Goal: Task Accomplishment & Management: Manage account settings

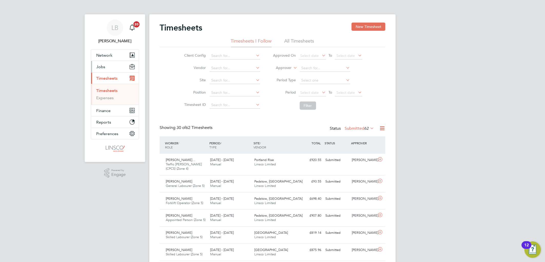
click at [98, 64] on span "Jobs" at bounding box center [100, 66] width 9 height 5
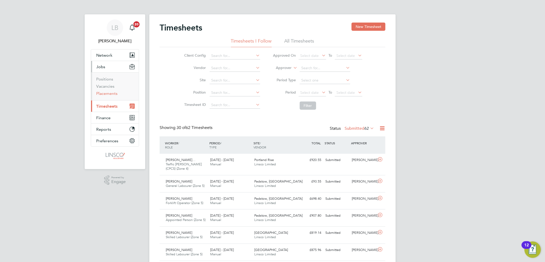
click at [106, 93] on link "Placements" at bounding box center [106, 93] width 21 height 5
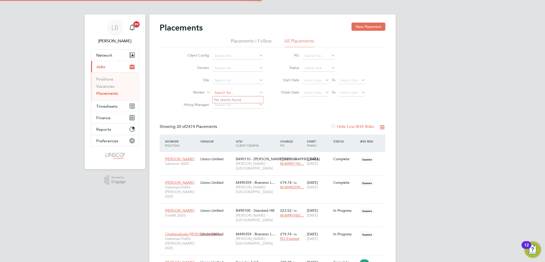
click at [226, 90] on input at bounding box center [238, 92] width 51 height 7
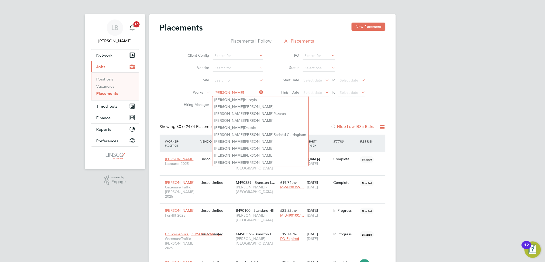
click at [232, 91] on input "james" at bounding box center [238, 92] width 51 height 7
click at [233, 92] on input "james" at bounding box center [238, 92] width 51 height 7
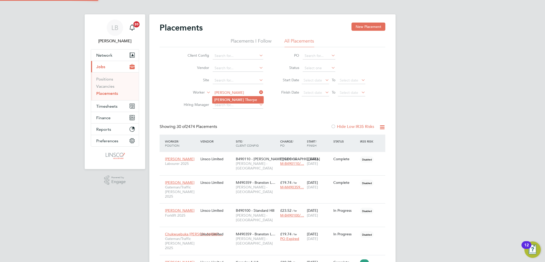
click at [235, 102] on li "James Tho rpe" at bounding box center [237, 99] width 51 height 7
type input "James Thorpe"
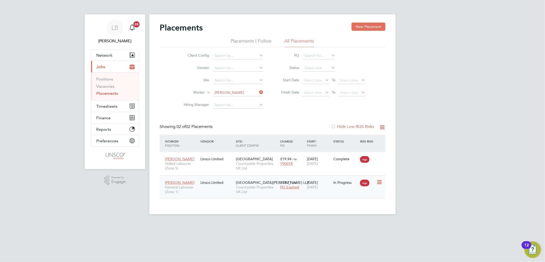
click at [214, 185] on div "Linsco Limited" at bounding box center [216, 183] width 35 height 10
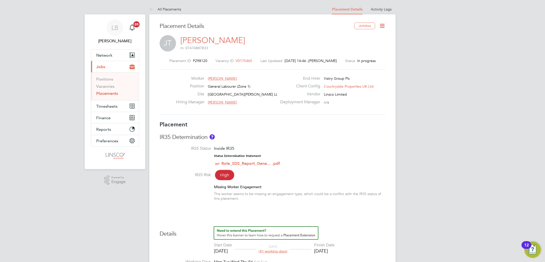
click at [385, 24] on icon at bounding box center [382, 26] width 6 height 6
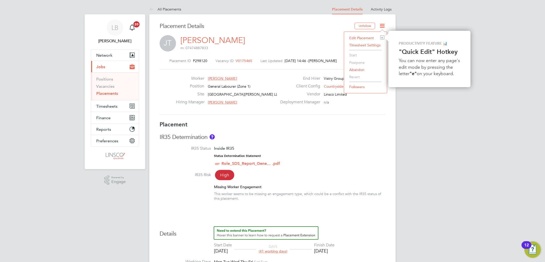
click at [366, 37] on li "Edit Placement e" at bounding box center [365, 37] width 38 height 7
type input "Sam Williams"
type input "Jonny Millar"
type input "07 Jul 2025"
type input "01 Sep 2025"
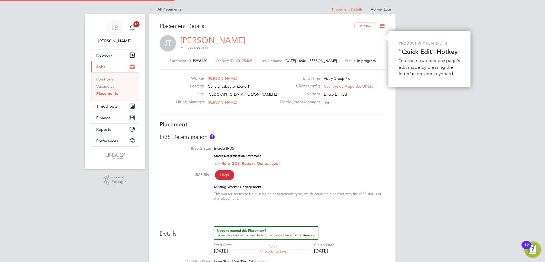
type input "07:30"
type input "16:30"
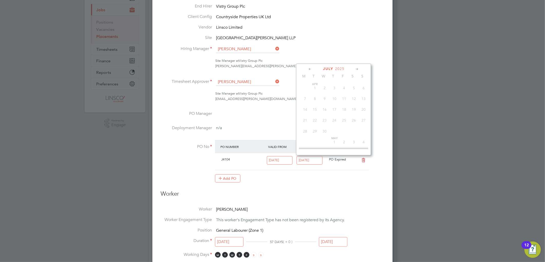
click at [311, 159] on input "18 Jul 2025" at bounding box center [309, 160] width 26 height 8
click at [307, 111] on span "Sep 1" at bounding box center [305, 108] width 10 height 10
type input "01 Sep 2025"
click at [358, 178] on div "Add PO" at bounding box center [292, 178] width 154 height 8
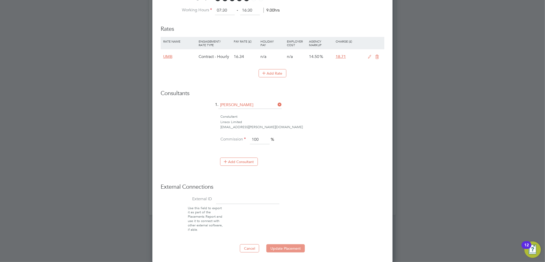
click at [272, 247] on button "Update Placement" at bounding box center [285, 248] width 38 height 8
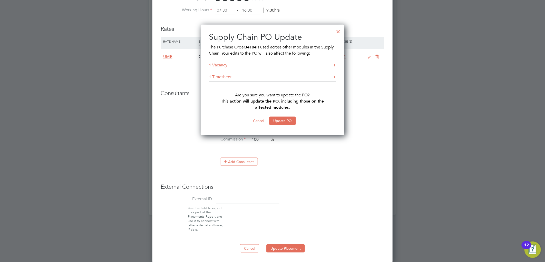
click at [281, 122] on button "Update PO" at bounding box center [282, 121] width 27 height 8
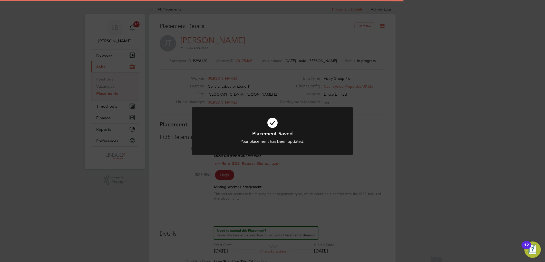
click at [357, 155] on div "Placement Saved Your placement has been updated. Cancel Okay" at bounding box center [272, 131] width 545 height 262
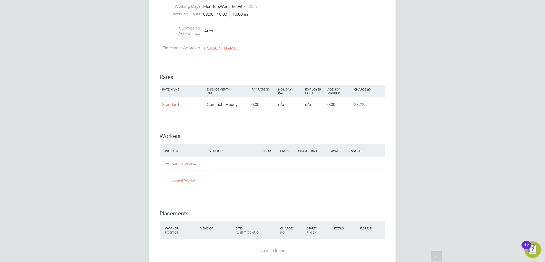
scroll to position [342, 0]
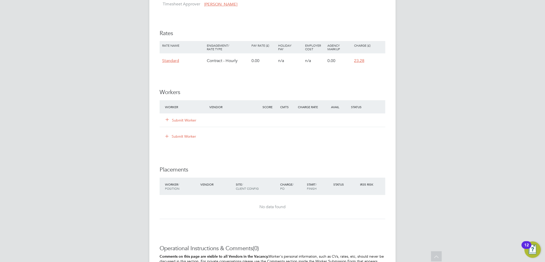
click at [175, 122] on button "Submit Worker" at bounding box center [181, 120] width 31 height 5
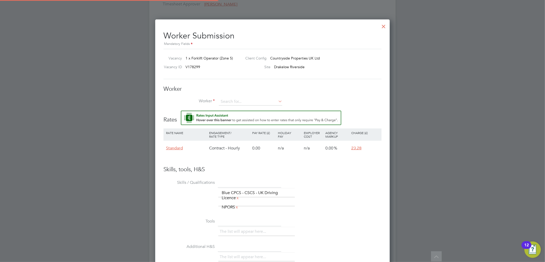
scroll to position [325, 235]
click at [262, 100] on input at bounding box center [250, 102] width 63 height 8
type input "con m"
drag, startPoint x: 246, startPoint y: 96, endPoint x: 254, endPoint y: 100, distance: 8.8
click at [248, 97] on div "Worker Worker Worker Engagement Type" at bounding box center [272, 97] width 218 height 25
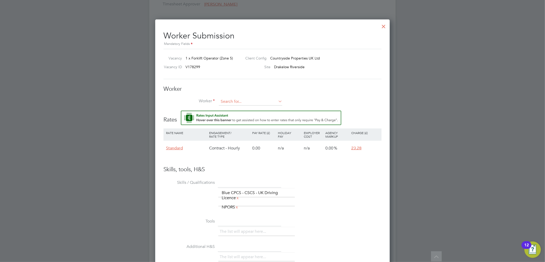
drag, startPoint x: 260, startPoint y: 97, endPoint x: 276, endPoint y: 98, distance: 16.4
click at [262, 97] on div "Worker Worker Worker Engagement Type" at bounding box center [272, 97] width 218 height 25
click at [277, 98] on icon at bounding box center [277, 101] width 0 height 7
click at [256, 116] on li "+ Add new" at bounding box center [251, 115] width 64 height 7
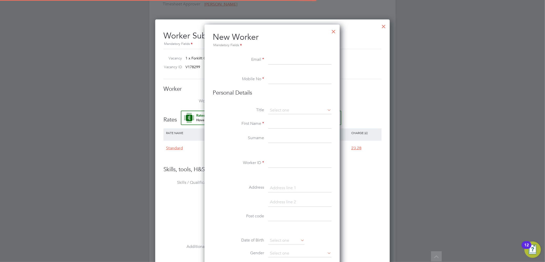
scroll to position [436, 136]
click at [273, 56] on input at bounding box center [299, 59] width 63 height 9
paste input "[EMAIL_ADDRESS][DOMAIN_NAME]"
type input "costel_munteanu@ymail.com"
click at [276, 77] on input at bounding box center [299, 79] width 63 height 9
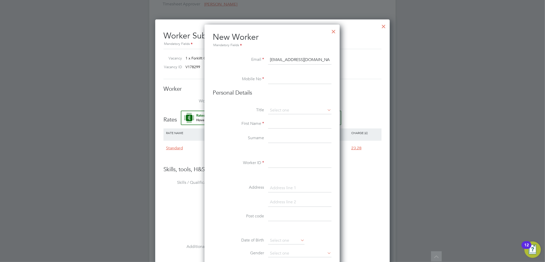
paste input "Constantin Munteanu"
type input "Constantin Munteanu"
drag, startPoint x: 317, startPoint y: 78, endPoint x: 257, endPoint y: 83, distance: 59.4
click at [257, 83] on li "Mobile No Constantin Munteanu" at bounding box center [272, 82] width 119 height 14
click at [278, 104] on li "Personal Details" at bounding box center [272, 98] width 119 height 18
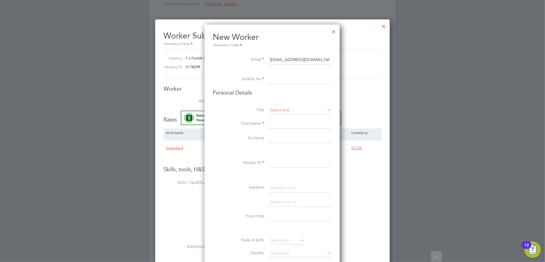
click at [280, 110] on input at bounding box center [299, 111] width 63 height 8
click at [277, 118] on li "Mr" at bounding box center [300, 117] width 64 height 7
type input "Mr"
drag, startPoint x: 278, startPoint y: 126, endPoint x: 280, endPoint y: 124, distance: 3.3
click at [278, 126] on input at bounding box center [299, 124] width 63 height 9
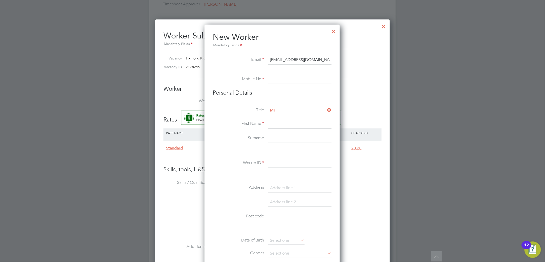
paste input "[PERSON_NAME]"
drag, startPoint x: 312, startPoint y: 124, endPoint x: 291, endPoint y: 124, distance: 21.0
click at [291, 124] on input "[PERSON_NAME]" at bounding box center [299, 124] width 63 height 9
click at [289, 138] on input at bounding box center [299, 138] width 63 height 9
click at [293, 126] on input "Constanti" at bounding box center [299, 124] width 63 height 9
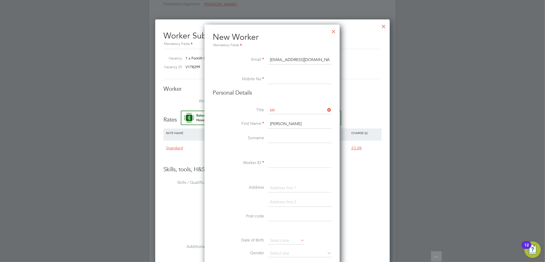
type input "Constantin"
click at [288, 134] on input at bounding box center [299, 138] width 63 height 9
paste input "[PERSON_NAME]"
drag, startPoint x: 291, startPoint y: 139, endPoint x: 218, endPoint y: 139, distance: 72.8
click at [218, 139] on li "Surname Constantin Munteanu" at bounding box center [272, 141] width 119 height 14
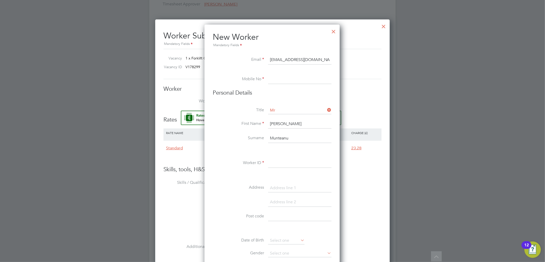
type input "Munteanu"
click at [284, 75] on input at bounding box center [299, 79] width 63 height 9
paste input "07909869337"
type input "07909869337"
click at [277, 166] on input at bounding box center [299, 163] width 63 height 9
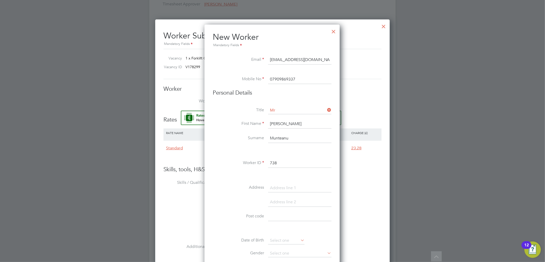
type input "738"
click at [283, 185] on input at bounding box center [299, 188] width 63 height 9
type input "lancashire court flat 39"
drag, startPoint x: 291, startPoint y: 204, endPoint x: 289, endPoint y: 207, distance: 3.5
click at [291, 204] on input at bounding box center [299, 202] width 63 height 9
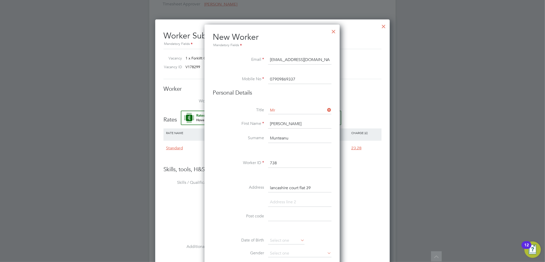
click at [286, 212] on input at bounding box center [299, 216] width 63 height 9
paste input "ST6 4HX"
type input "ST6 4HX"
click at [293, 201] on input at bounding box center [299, 202] width 63 height 9
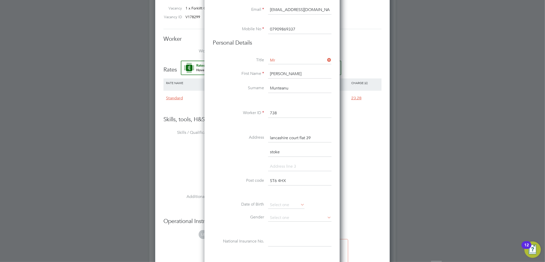
scroll to position [456, 0]
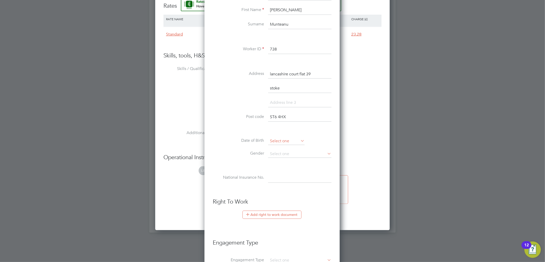
type input "stoke"
click at [280, 142] on input at bounding box center [286, 141] width 36 height 8
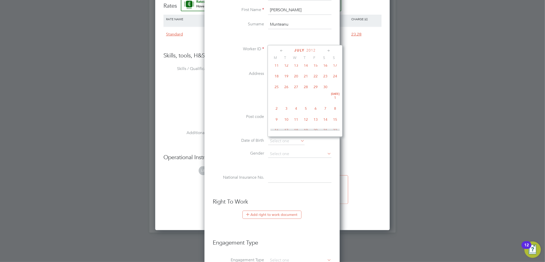
scroll to position [80, 0]
click at [313, 49] on span "2012" at bounding box center [311, 50] width 9 height 4
click at [308, 113] on span "1987" at bounding box center [306, 111] width 10 height 10
click at [319, 80] on span "26" at bounding box center [316, 79] width 10 height 10
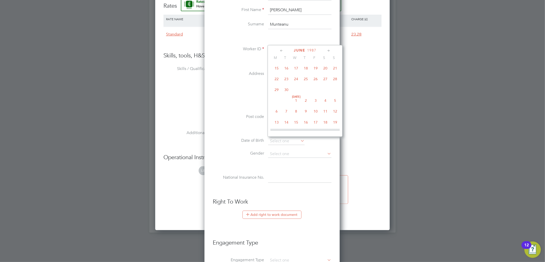
type input "26 Jun 1987"
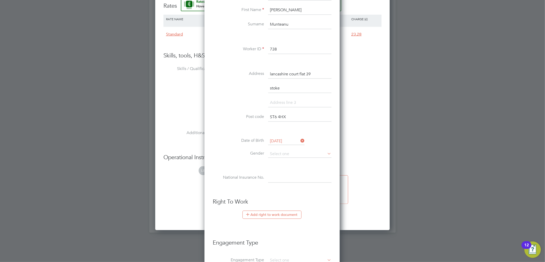
click at [281, 157] on li "Gender" at bounding box center [272, 156] width 119 height 13
click at [280, 150] on input at bounding box center [299, 154] width 63 height 8
click at [278, 159] on li "Male" at bounding box center [300, 160] width 64 height 7
type input "Male"
click at [281, 174] on input at bounding box center [299, 178] width 63 height 9
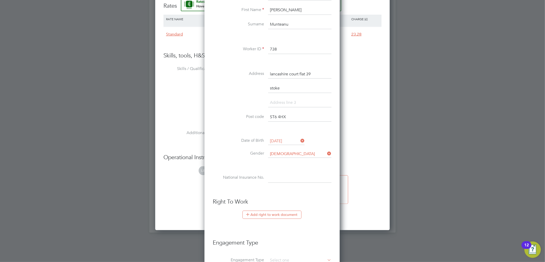
paste input "SY173870C"
type input "SY 17 38 70 C"
click at [267, 213] on button "Add right to work document" at bounding box center [271, 215] width 59 height 8
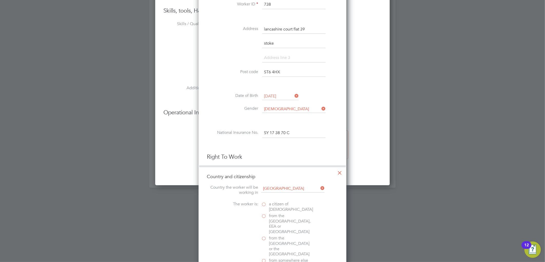
scroll to position [570, 0]
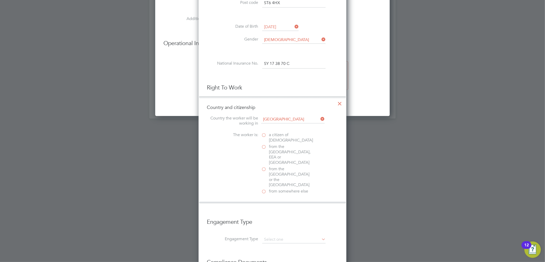
click at [276, 138] on span "a citizen of United Kingdom" at bounding box center [291, 138] width 44 height 11
click at [0, 0] on input "a citizen of United Kingdom" at bounding box center [0, 0] width 0 height 0
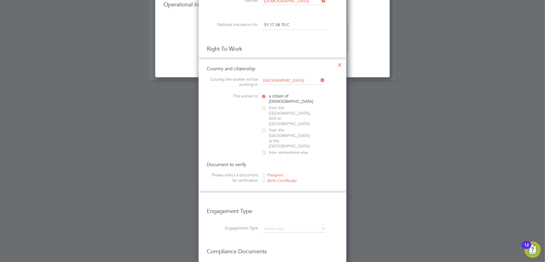
scroll to position [660, 0]
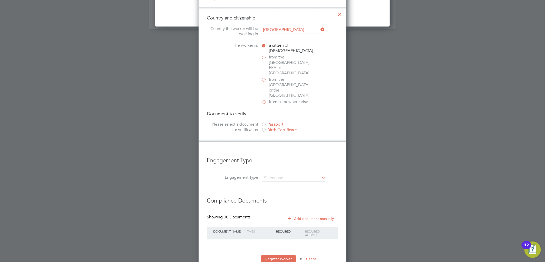
click at [274, 77] on span "from the Channel Islands or the Isle of Man" at bounding box center [291, 87] width 44 height 21
click at [0, 0] on input "from the Channel Islands or the Isle of Man" at bounding box center [0, 0] width 0 height 0
click at [276, 99] on span "from somewhere else" at bounding box center [288, 101] width 39 height 5
click at [0, 0] on input "from somewhere else" at bounding box center [0, 0] width 0 height 0
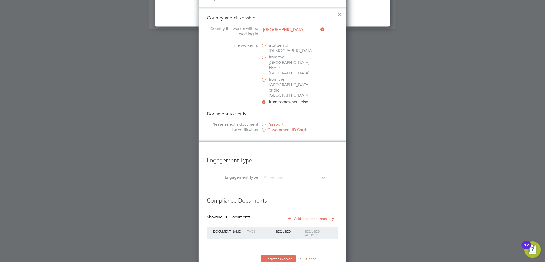
click at [292, 99] on div "from somewhere else" at bounding box center [299, 102] width 77 height 6
click at [279, 99] on span "from somewhere else" at bounding box center [288, 101] width 39 height 5
click at [0, 0] on input "from somewhere else" at bounding box center [0, 0] width 0 height 0
click at [274, 127] on div "Government ID Card" at bounding box center [299, 129] width 77 height 5
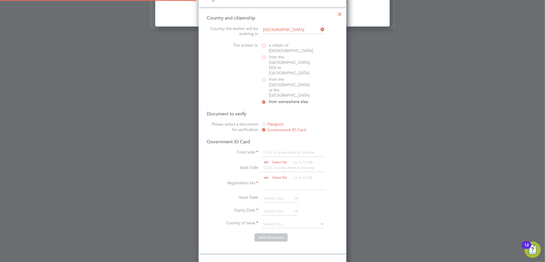
scroll to position [7, 63]
click at [274, 150] on input "file" at bounding box center [284, 157] width 81 height 15
type input "C:\fakepath\con settle.pdf"
click at [276, 165] on input "file" at bounding box center [284, 172] width 81 height 15
type input "C:\fakepath\con settle.pdf"
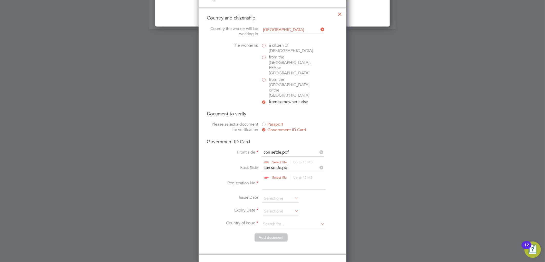
click at [283, 165] on input "file" at bounding box center [284, 172] width 81 height 15
click at [275, 181] on input at bounding box center [293, 185] width 63 height 9
type input "238936985"
click at [275, 208] on input at bounding box center [280, 212] width 36 height 8
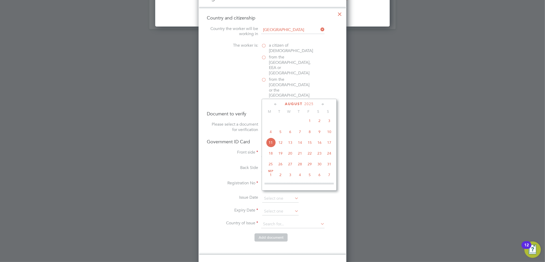
click at [283, 179] on span "2" at bounding box center [280, 175] width 10 height 10
type input "02 Sep 2025"
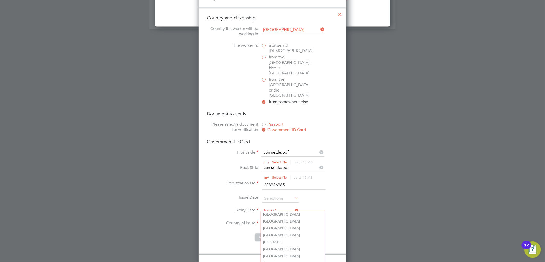
click at [275, 221] on input at bounding box center [292, 225] width 63 height 8
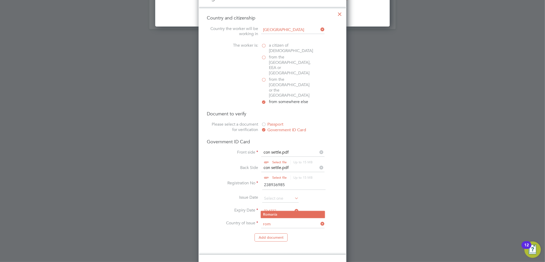
click at [288, 214] on li "Rom ania" at bounding box center [293, 214] width 64 height 7
type input "Romania"
click at [271, 233] on button "Add document" at bounding box center [270, 237] width 33 height 8
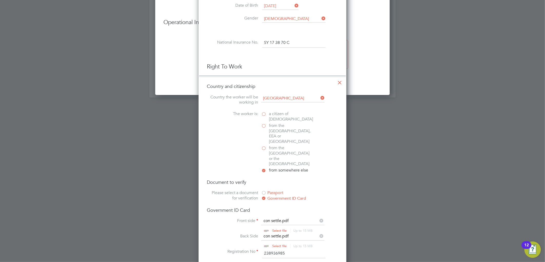
scroll to position [487, 136]
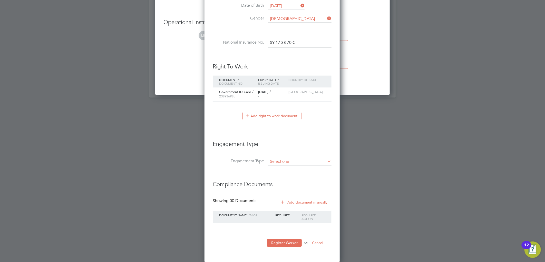
click at [288, 163] on input at bounding box center [299, 161] width 63 height 7
click at [286, 162] on input at bounding box center [299, 161] width 63 height 7
click at [289, 162] on input at bounding box center [299, 161] width 63 height 7
click at [282, 190] on li "Umbrella" at bounding box center [300, 190] width 64 height 7
type input "Umbrella"
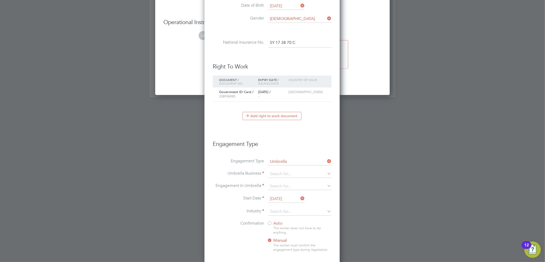
scroll to position [581, 136]
click at [279, 172] on input at bounding box center [299, 174] width 63 height 7
drag, startPoint x: 274, startPoint y: 181, endPoint x: 278, endPoint y: 183, distance: 5.1
click at [274, 180] on b "Work" at bounding box center [275, 181] width 11 height 5
type input "Workr Umbrella Limited"
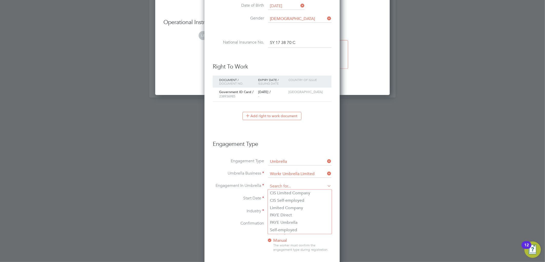
click at [282, 188] on input at bounding box center [299, 186] width 63 height 7
drag, startPoint x: 329, startPoint y: 174, endPoint x: 323, endPoint y: 174, distance: 6.2
click at [326, 174] on icon at bounding box center [326, 173] width 0 height 7
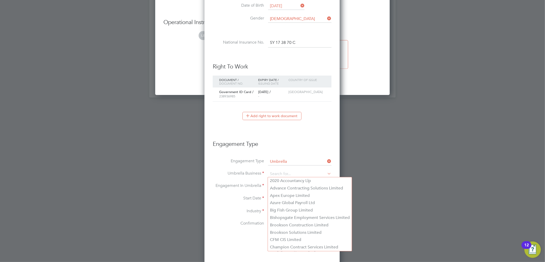
drag, startPoint x: 305, startPoint y: 175, endPoint x: 307, endPoint y: 149, distance: 26.5
click at [305, 175] on input at bounding box center [299, 174] width 63 height 7
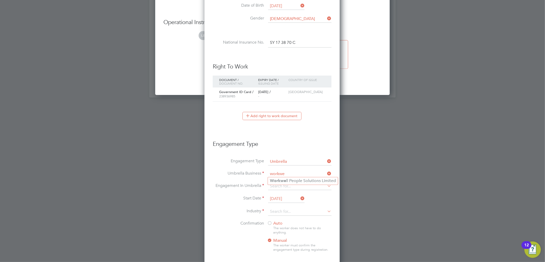
type input "Workwell People Solutions Limited"
click at [283, 173] on input at bounding box center [299, 174] width 63 height 7
click at [276, 189] on b "Work" at bounding box center [275, 188] width 11 height 5
type input "Workwell People Solutions Limited"
click at [286, 186] on input at bounding box center [299, 186] width 63 height 7
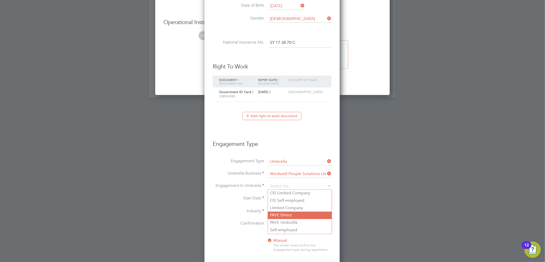
drag, startPoint x: 289, startPoint y: 230, endPoint x: 283, endPoint y: 213, distance: 18.1
click at [289, 229] on li "Self-employed" at bounding box center [300, 230] width 64 height 7
type input "Self-employed"
click at [280, 198] on input "11 Aug 2025" at bounding box center [286, 199] width 36 height 8
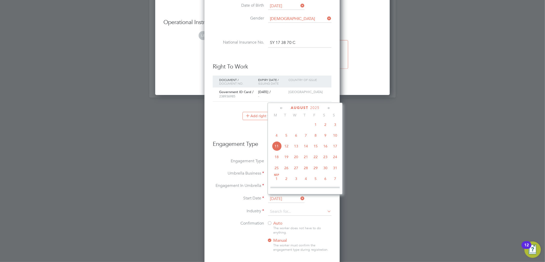
click at [278, 139] on span "4" at bounding box center [277, 136] width 10 height 10
type input "[DATE]"
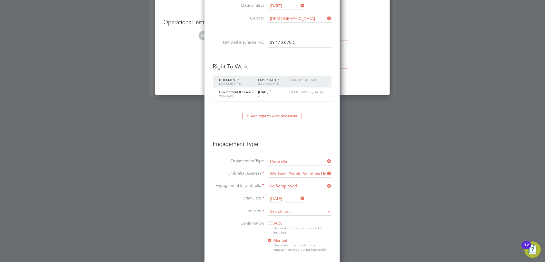
click at [272, 213] on input at bounding box center [299, 212] width 63 height 8
click at [283, 250] on li "Construction" at bounding box center [300, 253] width 64 height 7
type input "Construction"
click at [270, 221] on div at bounding box center [269, 223] width 5 height 5
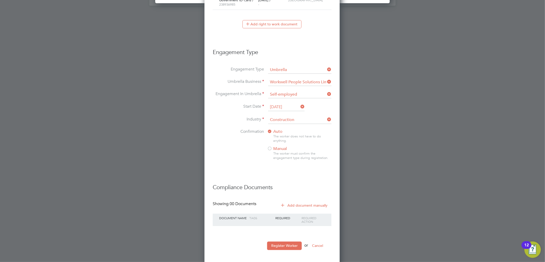
scroll to position [685, 0]
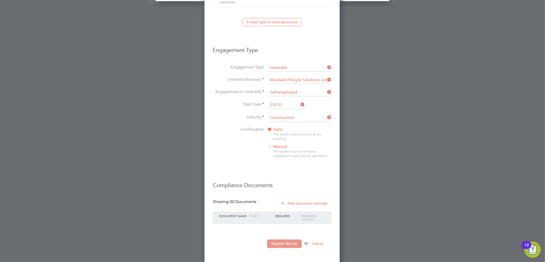
click at [284, 244] on button "Register Worker" at bounding box center [284, 244] width 35 height 8
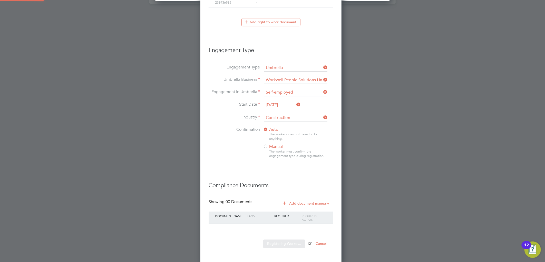
scroll to position [0, 0]
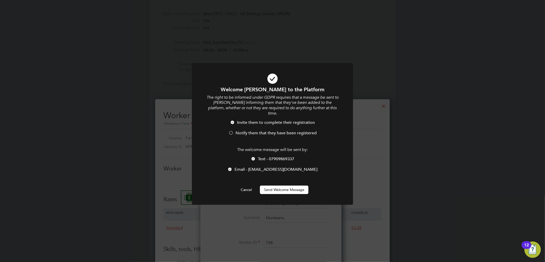
click at [267, 186] on button "Send Welcome Message" at bounding box center [284, 190] width 48 height 8
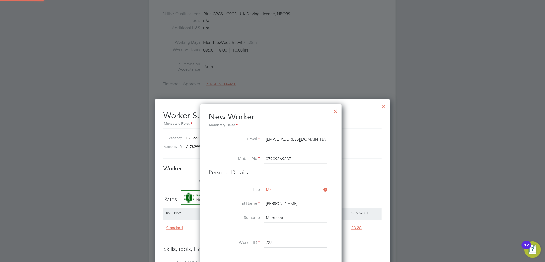
type input "Constantin Munteanu (738)"
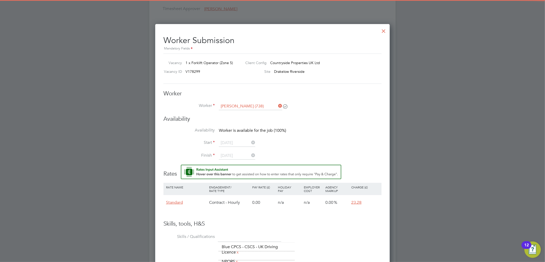
scroll to position [342, 0]
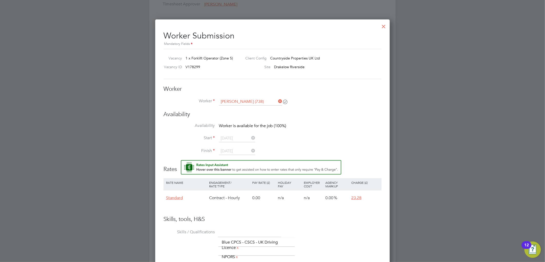
click at [382, 27] on div at bounding box center [383, 25] width 9 height 9
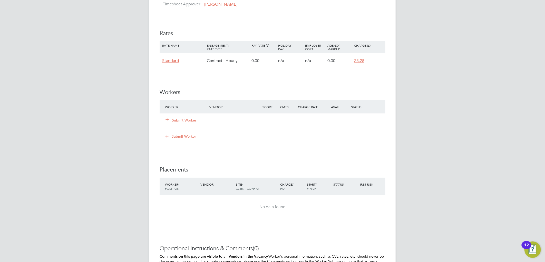
click at [182, 118] on button "Submit Worker" at bounding box center [181, 120] width 31 height 5
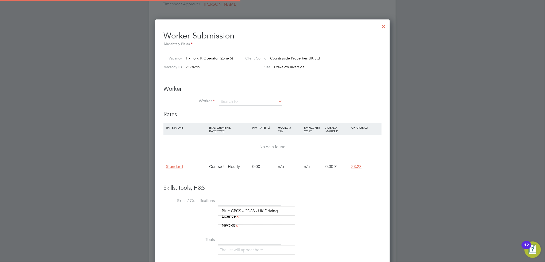
scroll to position [8, 133]
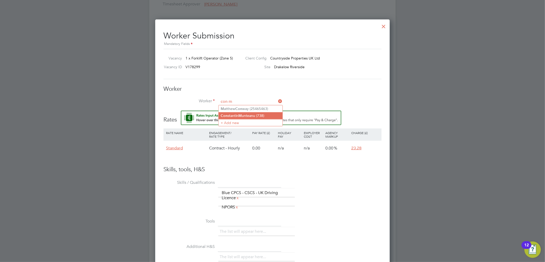
click at [242, 115] on b "M" at bounding box center [239, 116] width 3 height 4
type input "Constantin Munteanu (738)"
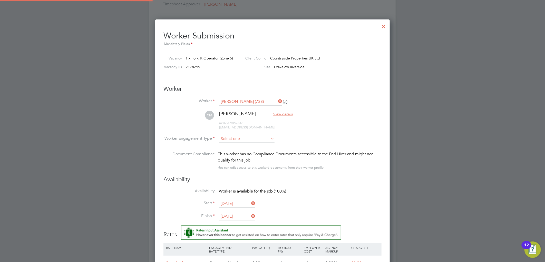
scroll to position [3, 3]
click at [232, 140] on input at bounding box center [247, 139] width 56 height 8
click at [243, 145] on li "Contract" at bounding box center [247, 145] width 56 height 7
type input "Contract"
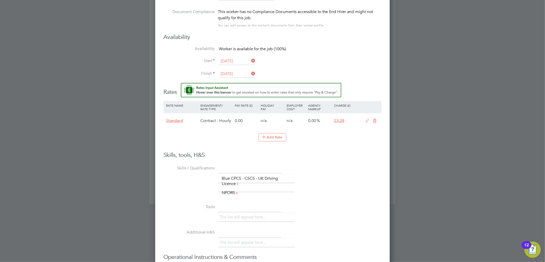
click at [367, 120] on icon at bounding box center [367, 121] width 6 height 4
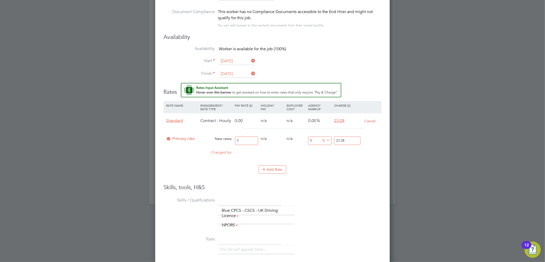
drag, startPoint x: 243, startPoint y: 142, endPoint x: 226, endPoint y: 144, distance: 16.7
click at [225, 142] on div "Primary rate New rates: 0 0 n/a 0 n/a 0 0 % 23.28" at bounding box center [272, 141] width 218 height 14
type input "2"
type input "20"
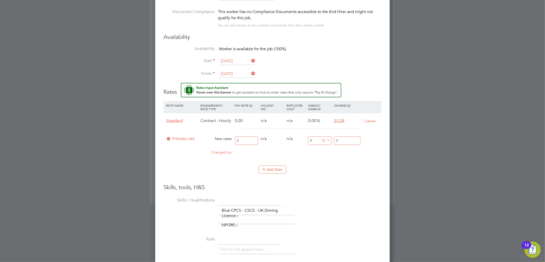
type input "20"
drag, startPoint x: 345, startPoint y: 140, endPoint x: 325, endPoint y: 138, distance: 19.9
click at [325, 138] on div "Primary rate New rates: 20 0 n/a 0 n/a 0 0 % 20" at bounding box center [272, 141] width 218 height 14
type input "-90"
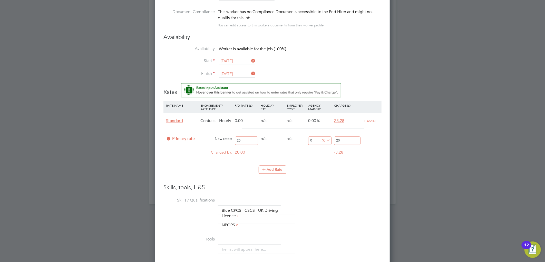
type input "2"
type input "15"
type input "23"
type input "16"
type input "23.2"
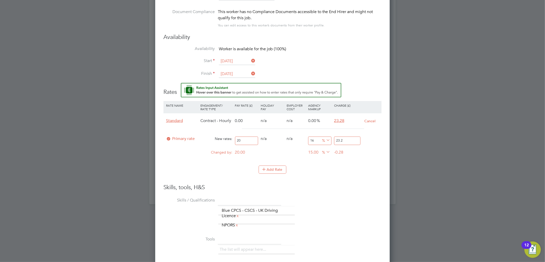
type input "16.4"
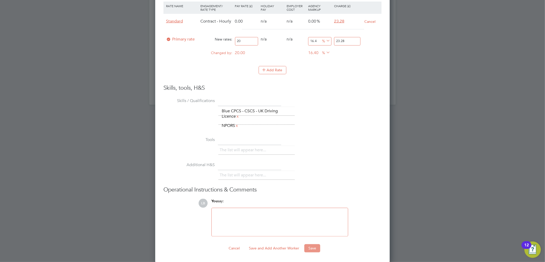
type input "23.28"
drag, startPoint x: 307, startPoint y: 246, endPoint x: 309, endPoint y: 245, distance: 2.7
click at [307, 246] on button "Save" at bounding box center [312, 248] width 16 height 8
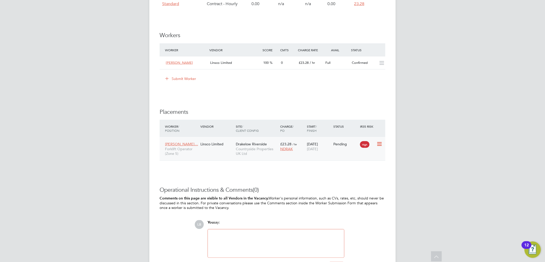
click at [381, 143] on icon at bounding box center [378, 144] width 5 height 6
click at [355, 175] on li "Start" at bounding box center [363, 176] width 36 height 7
type input "[PERSON_NAME]"
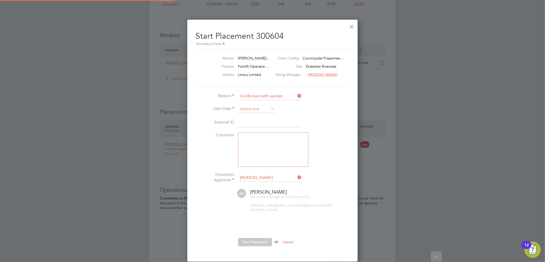
click at [256, 108] on input at bounding box center [256, 109] width 36 height 8
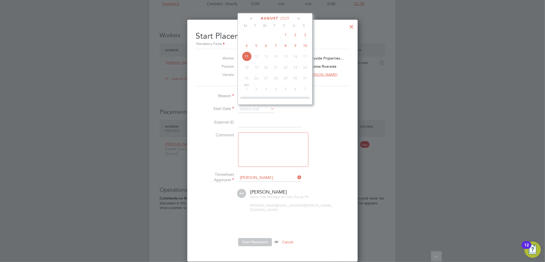
click at [246, 46] on span "4" at bounding box center [247, 46] width 10 height 10
type input "[DATE]"
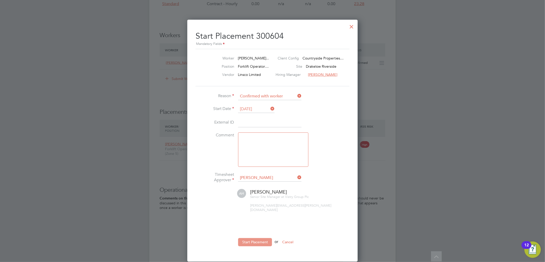
click at [240, 238] on button "Start Placement" at bounding box center [255, 242] width 34 height 8
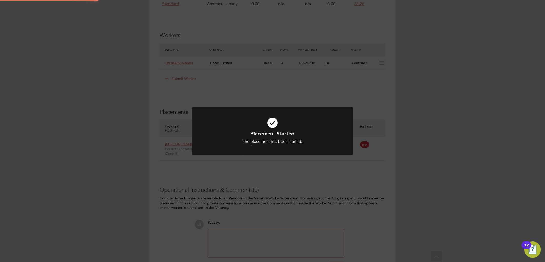
click at [465, 100] on div "Placement Started The placement has been started. Cancel Okay" at bounding box center [272, 131] width 545 height 262
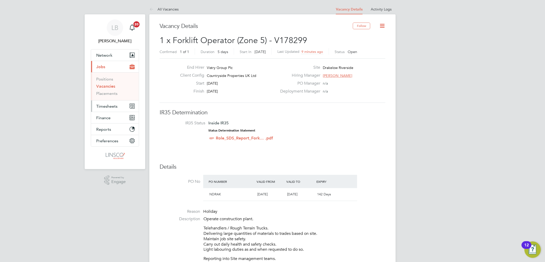
click at [106, 107] on span "Timesheets" at bounding box center [106, 106] width 21 height 5
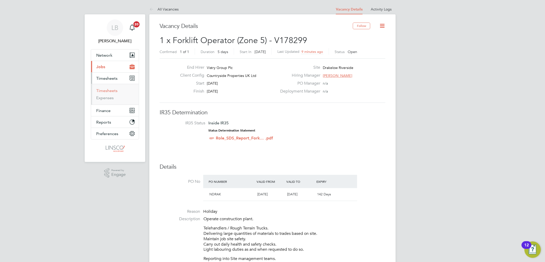
click at [112, 91] on link "Timesheets" at bounding box center [106, 90] width 21 height 5
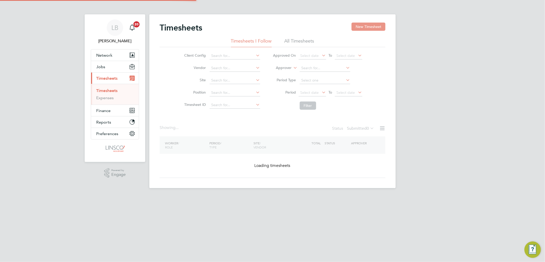
click at [367, 23] on button "New Timesheet" at bounding box center [368, 27] width 34 height 8
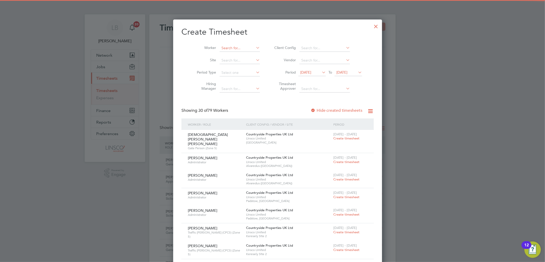
click at [225, 49] on input at bounding box center [240, 48] width 40 height 7
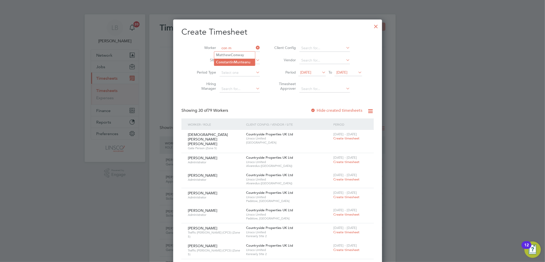
click at [233, 59] on li "Con stantin M unteanu" at bounding box center [234, 62] width 41 height 7
type input "Constantin Munteanu"
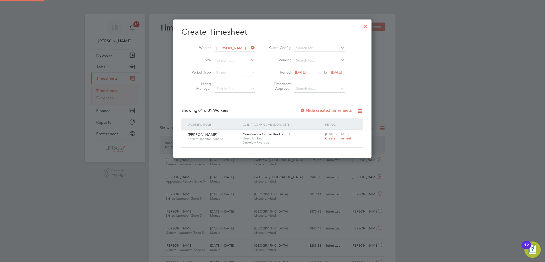
click at [334, 137] on span "Create timesheet" at bounding box center [338, 138] width 26 height 4
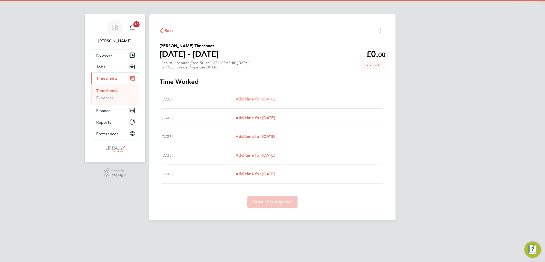
click at [263, 99] on span "Add time for Mon 04 Aug" at bounding box center [254, 99] width 39 height 5
select select "30"
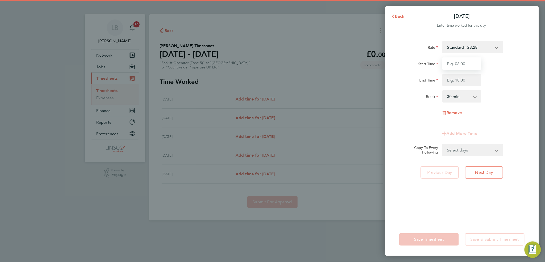
click at [459, 61] on input "Start Time" at bounding box center [461, 63] width 39 height 12
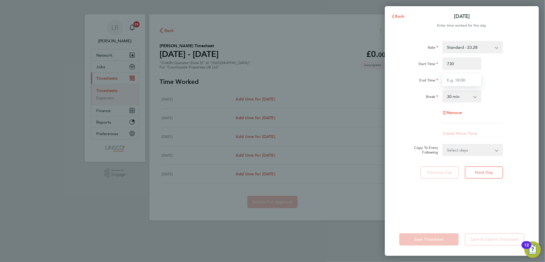
type input "07:30"
click at [448, 76] on input "1" at bounding box center [461, 80] width 39 height 12
type input "16:30"
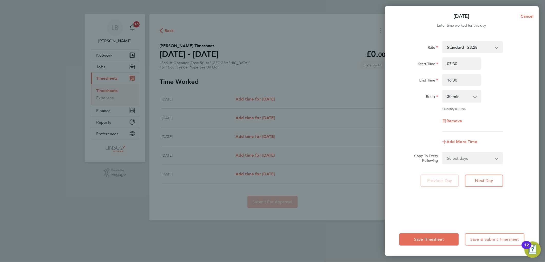
drag, startPoint x: 513, startPoint y: 72, endPoint x: 498, endPoint y: 132, distance: 62.5
click at [513, 72] on div "Start Time 07:30 End Time 16:30" at bounding box center [461, 71] width 129 height 29
drag, startPoint x: 463, startPoint y: 156, endPoint x: 463, endPoint y: 163, distance: 7.7
click at [463, 156] on select "Select days Day Tuesday Wednesday Thursday Friday" at bounding box center [470, 158] width 54 height 11
select select "DAY"
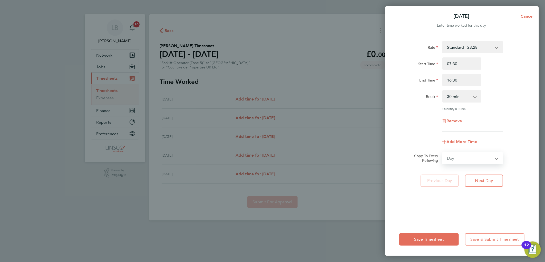
click at [443, 153] on select "Select days Day Tuesday Wednesday Thursday Friday" at bounding box center [470, 158] width 54 height 11
select select "2025-08-08"
drag, startPoint x: 463, startPoint y: 163, endPoint x: 465, endPoint y: 175, distance: 11.7
click at [465, 175] on select "05 Aug 2025 06 Aug 2025 07 Aug 2025 08 Aug 2025" at bounding box center [469, 174] width 53 height 11
click at [443, 169] on select "05 Aug 2025 06 Aug 2025 07 Aug 2025 08 Aug 2025" at bounding box center [469, 174] width 53 height 11
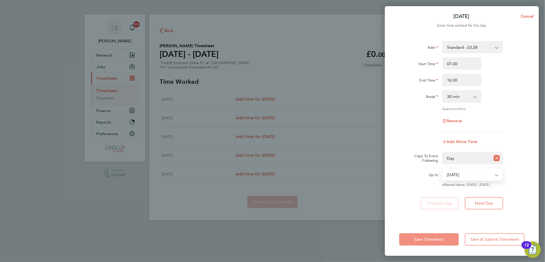
click at [438, 235] on button "Save Timesheet" at bounding box center [429, 239] width 60 height 12
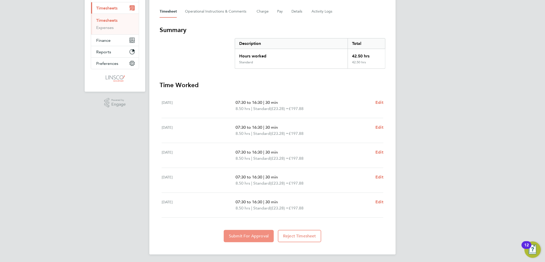
click at [255, 236] on span "Submit For Approval" at bounding box center [249, 236] width 40 height 5
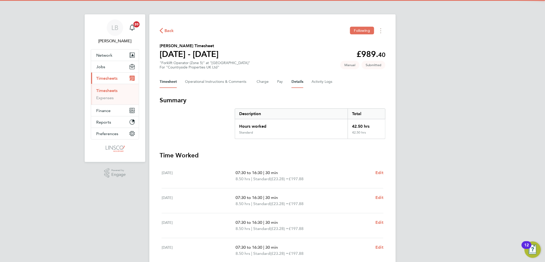
click at [295, 85] on button "Details" at bounding box center [297, 82] width 12 height 12
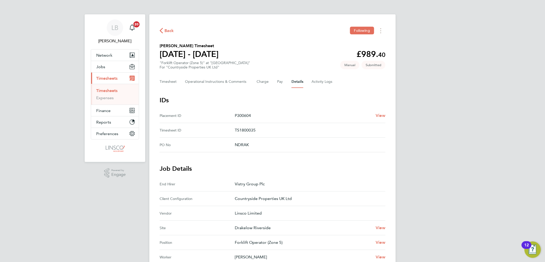
click at [165, 26] on div "Back Following Constantin Munteanu's Timesheet 04 - 10 Aug 2025 £989. 40 "Forkl…" at bounding box center [272, 206] width 246 height 384
click at [166, 27] on div "Back Following Constantin Munteanu's Timesheet 04 - 10 Aug 2025 £989. 40 "Forkl…" at bounding box center [272, 206] width 246 height 384
drag, startPoint x: 168, startPoint y: 30, endPoint x: 33, endPoint y: 35, distance: 134.5
click at [168, 30] on span "Back" at bounding box center [168, 31] width 9 height 6
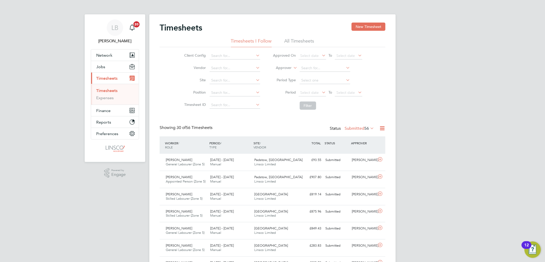
drag, startPoint x: 362, startPoint y: 26, endPoint x: 332, endPoint y: 36, distance: 31.4
click at [362, 26] on button "New Timesheet" at bounding box center [368, 27] width 34 height 8
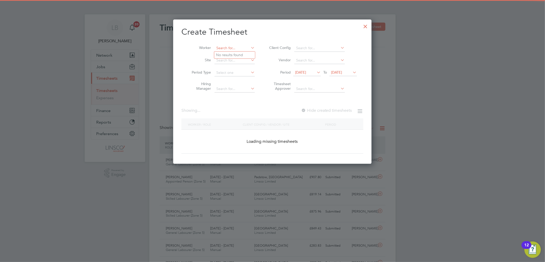
click at [236, 49] on input at bounding box center [234, 48] width 40 height 7
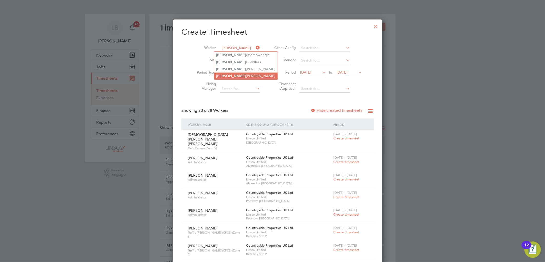
click at [239, 73] on li "Joel Edwards" at bounding box center [245, 76] width 63 height 7
type input "[PERSON_NAME]"
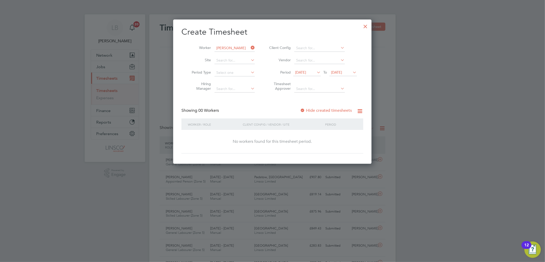
click at [306, 74] on span "[DATE]" at bounding box center [300, 72] width 11 height 5
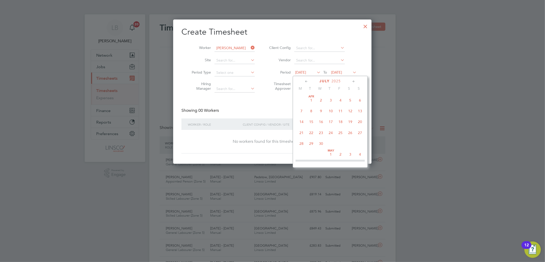
scroll to position [198, 0]
click at [278, 99] on div "Create Timesheet Worker Joel Edwards Site Period Type Hiring Manager Client Con…" at bounding box center [272, 90] width 182 height 127
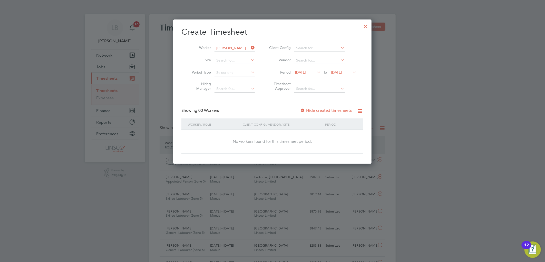
click at [304, 74] on span "[DATE]" at bounding box center [300, 72] width 11 height 5
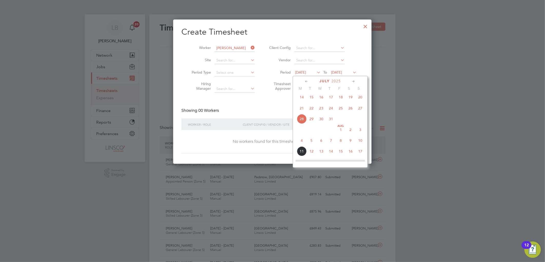
click at [300, 145] on span "4" at bounding box center [302, 141] width 10 height 10
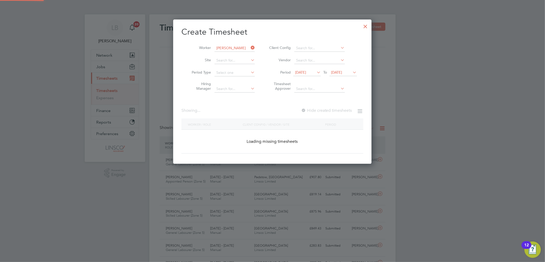
scroll to position [145, 199]
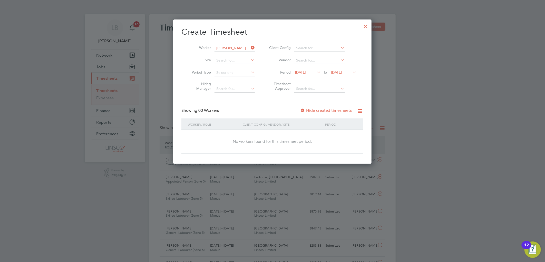
click at [321, 109] on label "Hide created timesheets" at bounding box center [326, 110] width 52 height 5
click at [307, 109] on label "Hide created timesheets" at bounding box center [326, 110] width 52 height 5
click at [306, 73] on span "[DATE]" at bounding box center [300, 72] width 11 height 5
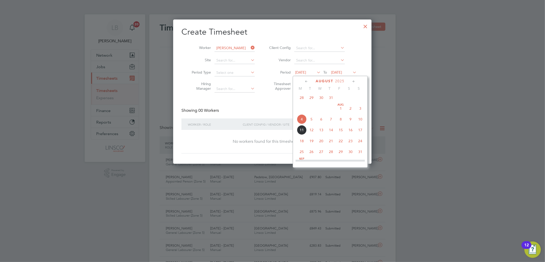
click at [301, 124] on span "4" at bounding box center [302, 119] width 10 height 10
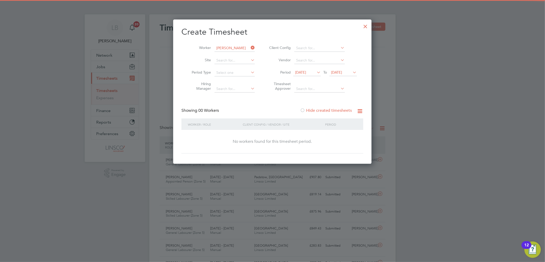
click at [367, 28] on div at bounding box center [365, 25] width 9 height 9
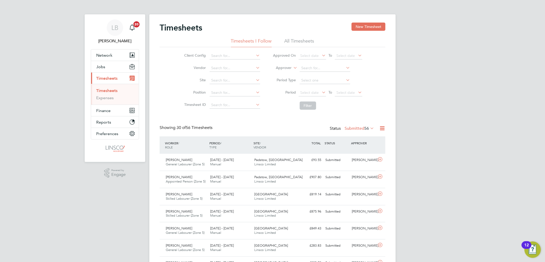
scroll to position [13, 45]
click at [102, 65] on span "Jobs" at bounding box center [100, 66] width 9 height 5
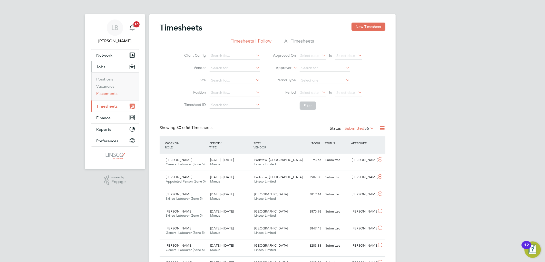
click at [110, 95] on link "Placements" at bounding box center [106, 93] width 21 height 5
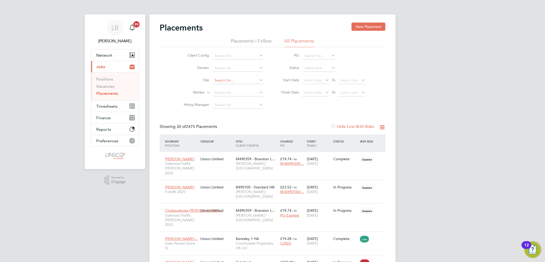
click at [221, 79] on input at bounding box center [238, 80] width 51 height 7
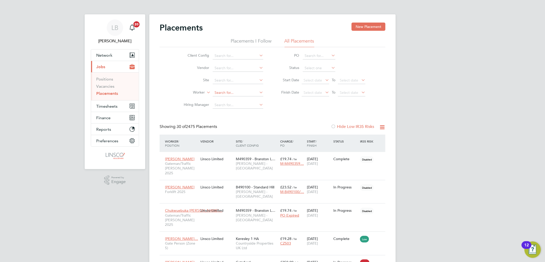
click at [223, 93] on input at bounding box center [238, 92] width 51 height 7
type input "g"
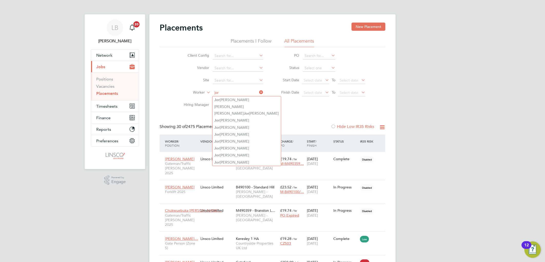
type input "jor"
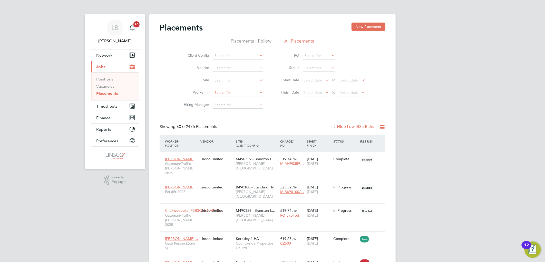
drag, startPoint x: 226, startPoint y: 92, endPoint x: 228, endPoint y: 91, distance: 2.8
click at [226, 92] on input at bounding box center [238, 92] width 51 height 7
type input "g"
click at [245, 99] on b "Ed" at bounding box center [247, 100] width 5 height 4
type input "[PERSON_NAME]"
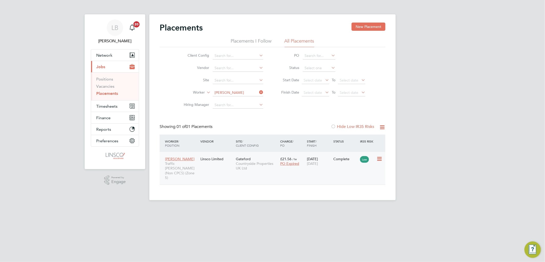
scroll to position [5, 24]
click at [314, 162] on span "03 Aug 2025" at bounding box center [312, 163] width 11 height 5
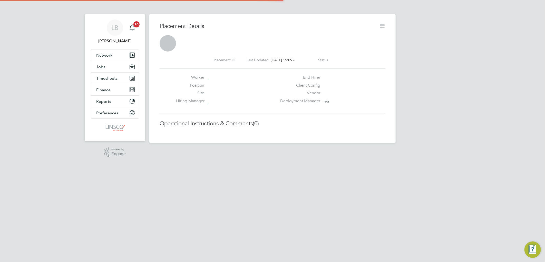
click at [383, 26] on icon at bounding box center [382, 26] width 6 height 6
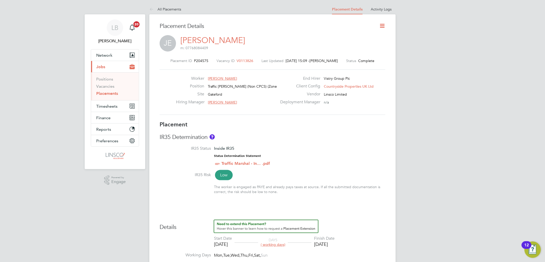
click at [382, 25] on icon at bounding box center [382, 26] width 6 height 6
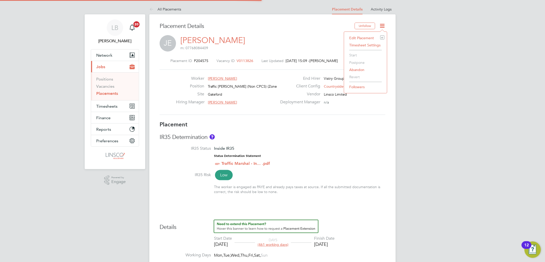
click at [356, 38] on li "Edit Placement e" at bounding box center [365, 37] width 38 height 7
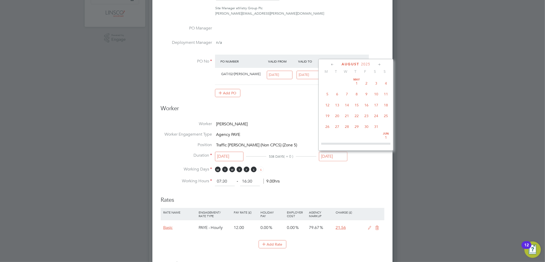
click at [335, 156] on input "[DATE]" at bounding box center [333, 156] width 28 height 9
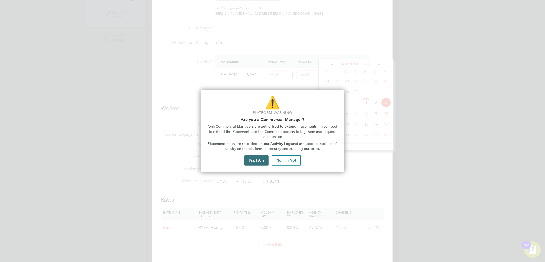
click at [249, 162] on button "Yes, I Am" at bounding box center [256, 160] width 24 height 10
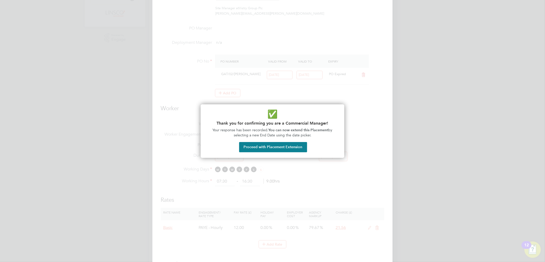
click at [284, 146] on button "Proceed with Placement Extension" at bounding box center [273, 147] width 68 height 10
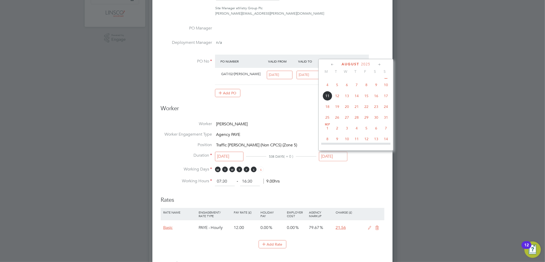
click at [386, 120] on span "31" at bounding box center [386, 118] width 10 height 10
type input "31 Aug 2025"
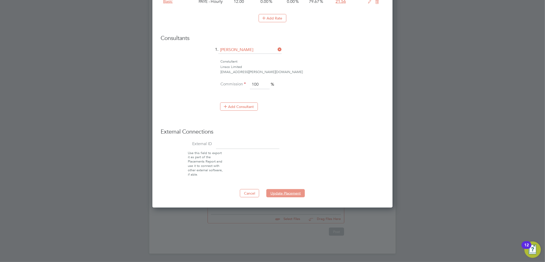
click at [303, 195] on button "Update Placement" at bounding box center [285, 193] width 38 height 8
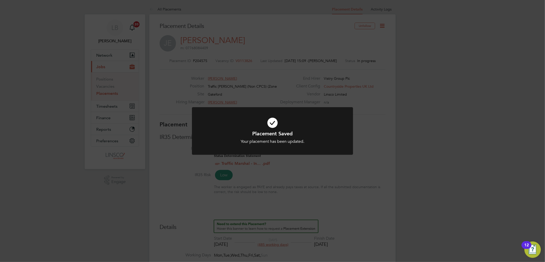
click at [287, 111] on div at bounding box center [272, 131] width 161 height 48
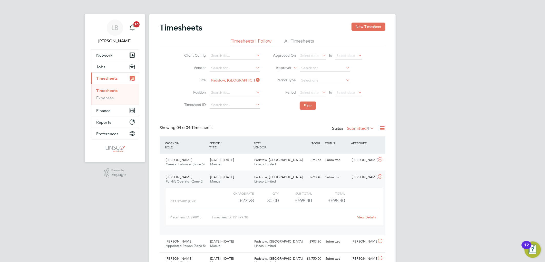
click at [255, 79] on icon at bounding box center [255, 79] width 0 height 7
click at [243, 80] on input at bounding box center [235, 80] width 51 height 7
click at [224, 90] on li "Alvaredus ( Fairha m)" at bounding box center [234, 87] width 51 height 7
type input "Alvaredus ([GEOGRAPHIC_DATA])"
click at [307, 105] on button "Filter" at bounding box center [308, 106] width 16 height 8
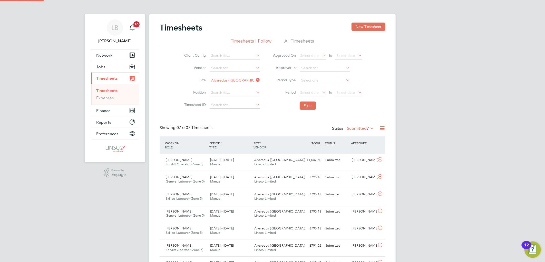
scroll to position [13, 45]
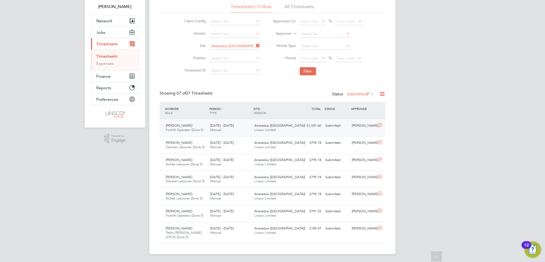
click at [217, 128] on span "Manual" at bounding box center [215, 130] width 11 height 4
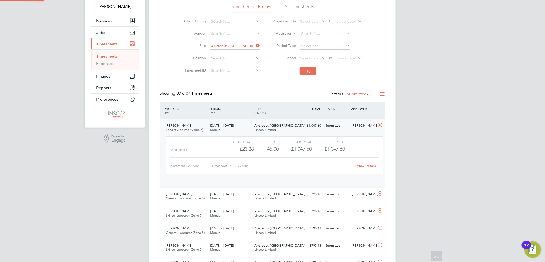
scroll to position [3, 3]
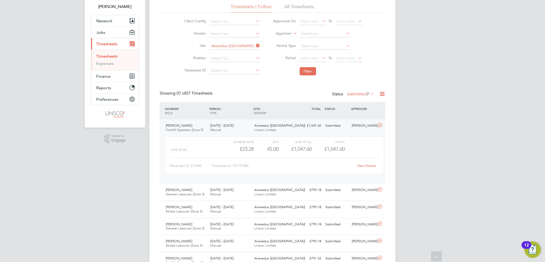
click at [365, 164] on link "View Details" at bounding box center [366, 166] width 19 height 4
click at [241, 187] on div "4 - 10 Aug 2025 Manual" at bounding box center [230, 192] width 44 height 13
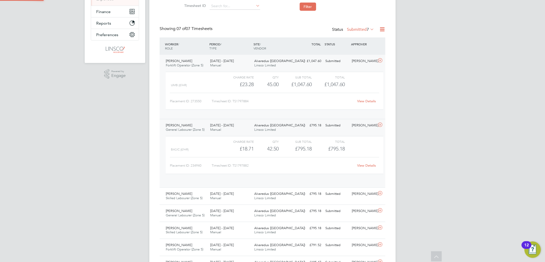
scroll to position [107, 0]
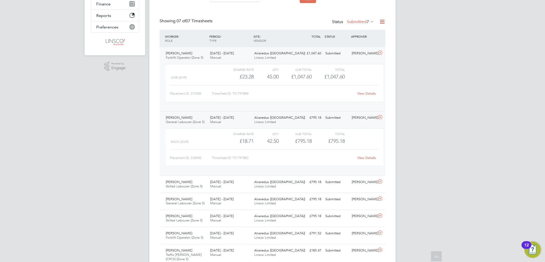
click at [363, 157] on link "View Details" at bounding box center [366, 158] width 19 height 4
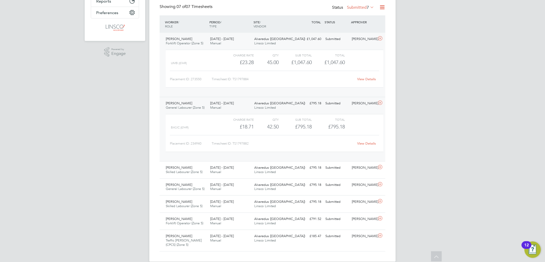
scroll to position [129, 0]
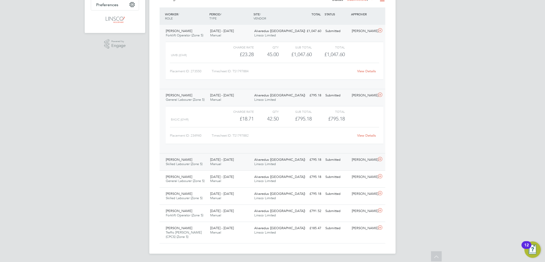
click at [192, 160] on div "Jason Smith Skilled Labourer (Zone 5) 4 - 10 Aug 2025" at bounding box center [186, 162] width 44 height 13
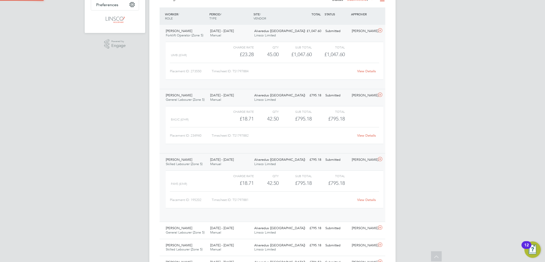
scroll to position [8, 50]
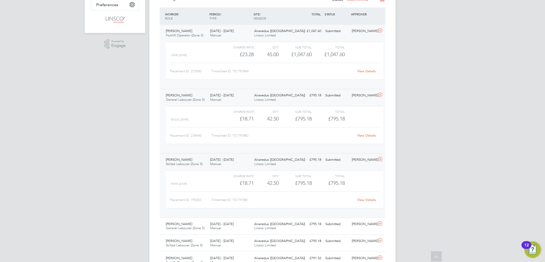
click at [363, 198] on link "View Details" at bounding box center [366, 200] width 19 height 4
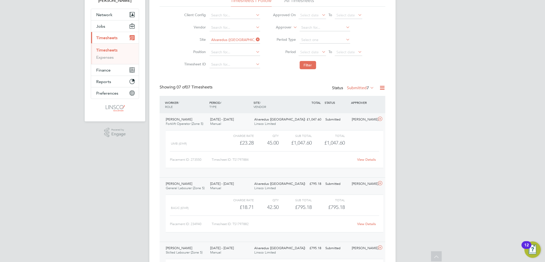
scroll to position [0, 0]
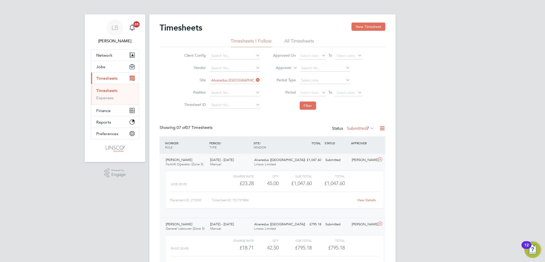
drag, startPoint x: 260, startPoint y: 81, endPoint x: 253, endPoint y: 81, distance: 6.4
click at [255, 81] on icon at bounding box center [255, 79] width 0 height 7
click at [248, 81] on input at bounding box center [235, 80] width 51 height 7
click at [234, 95] on li "Grea t Haddon 1A" at bounding box center [248, 94] width 78 height 7
type input "Great Haddon 1A"
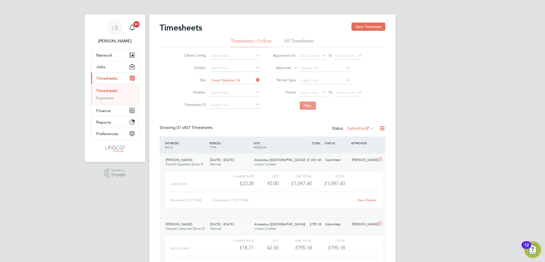
click at [302, 104] on button "Filter" at bounding box center [308, 106] width 16 height 8
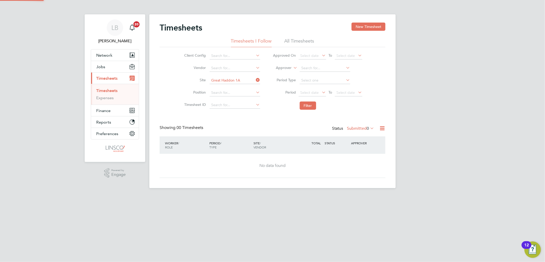
click at [351, 129] on label "Submitted 0" at bounding box center [360, 128] width 27 height 5
click at [357, 144] on li "Saved" at bounding box center [357, 144] width 24 height 7
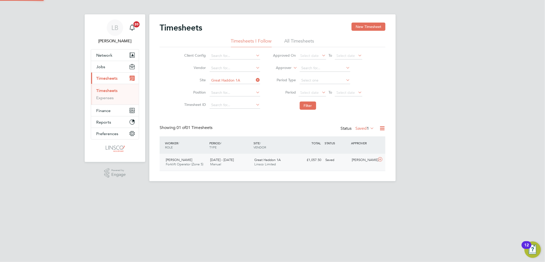
scroll to position [13, 45]
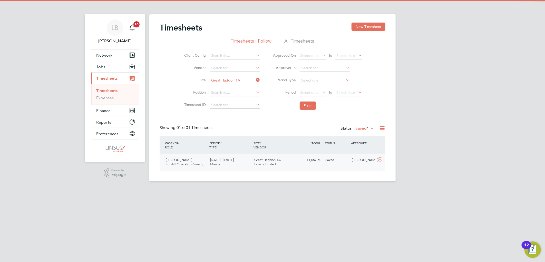
click at [230, 161] on span "[DATE] - [DATE]" at bounding box center [222, 160] width 24 height 4
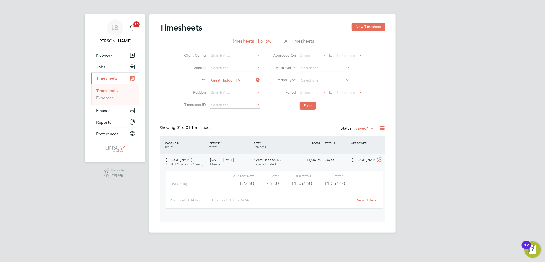
scroll to position [8, 50]
click at [367, 199] on link "View Details" at bounding box center [366, 200] width 19 height 4
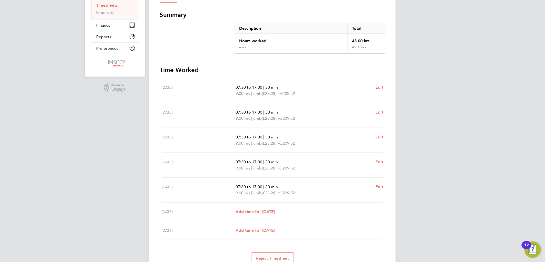
scroll to position [28, 0]
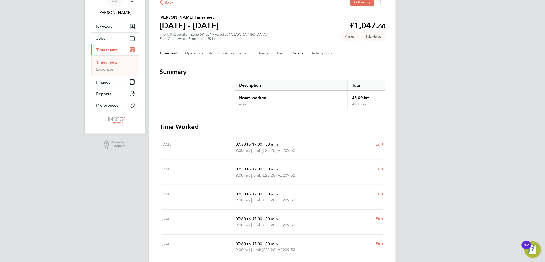
click at [294, 55] on button "Details" at bounding box center [297, 53] width 12 height 12
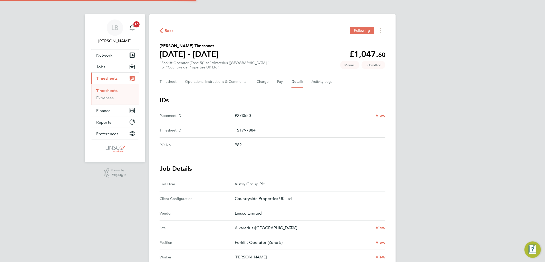
scroll to position [116, 0]
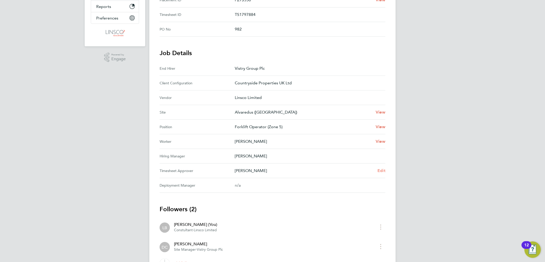
click at [380, 171] on span "Edit" at bounding box center [381, 170] width 8 height 5
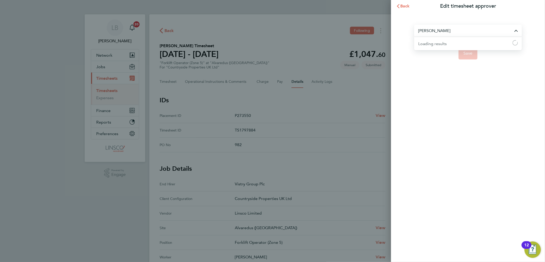
click at [437, 27] on input "[PERSON_NAME]" at bounding box center [468, 31] width 108 height 12
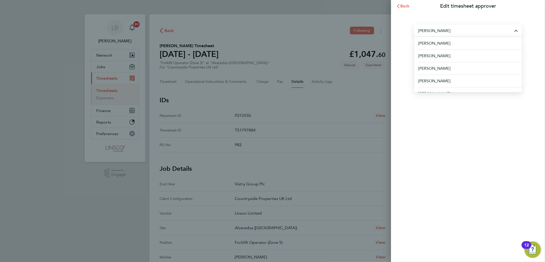
click at [464, 30] on input "[PERSON_NAME]" at bounding box center [468, 31] width 108 height 12
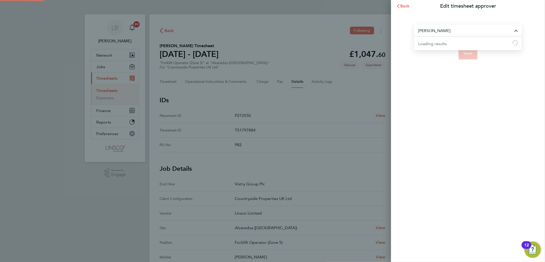
click at [355, 41] on div "Back Edit timesheet approver David Connolly Loading results Loading Save" at bounding box center [272, 131] width 545 height 262
type input "call ma"
click at [409, 9] on button "Back" at bounding box center [403, 6] width 24 height 10
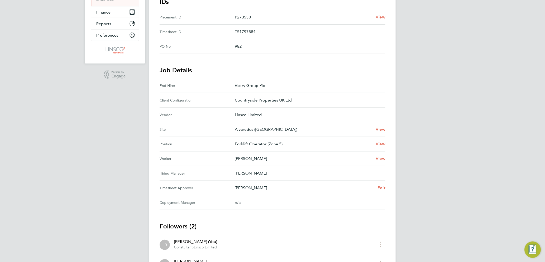
scroll to position [144, 0]
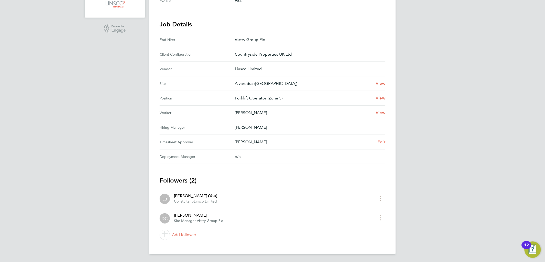
click at [383, 142] on span "Edit" at bounding box center [381, 142] width 8 height 5
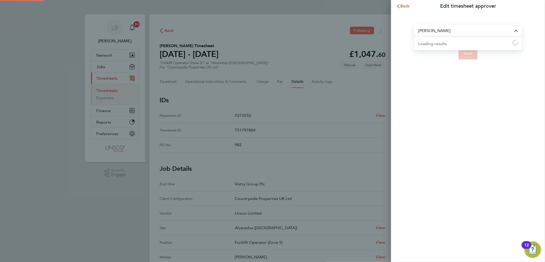
click at [480, 30] on input "[PERSON_NAME]" at bounding box center [468, 31] width 108 height 12
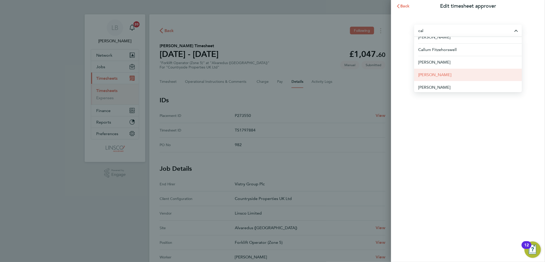
scroll to position [8, 0]
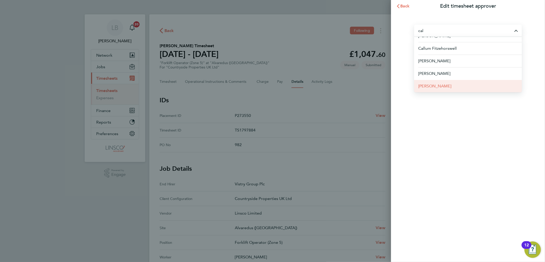
click at [440, 86] on span "[PERSON_NAME]" at bounding box center [434, 86] width 33 height 6
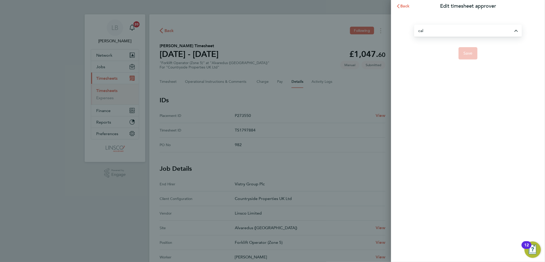
type input "[PERSON_NAME]"
click at [473, 56] on button "Save" at bounding box center [467, 53] width 19 height 12
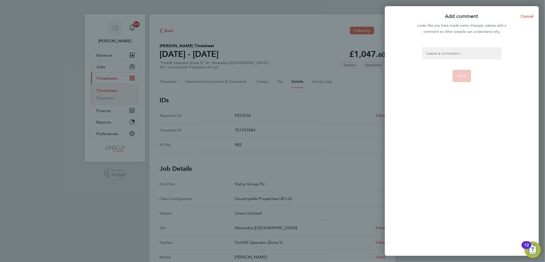
click at [455, 56] on div at bounding box center [461, 53] width 79 height 12
click at [462, 73] on button "Post" at bounding box center [461, 76] width 19 height 12
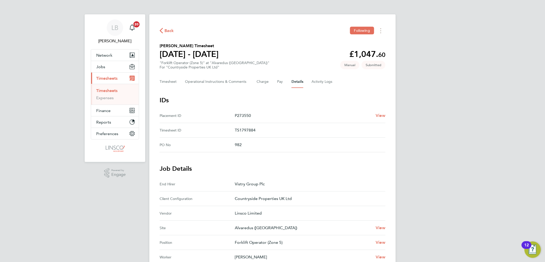
click at [164, 27] on button "Back" at bounding box center [167, 30] width 14 height 6
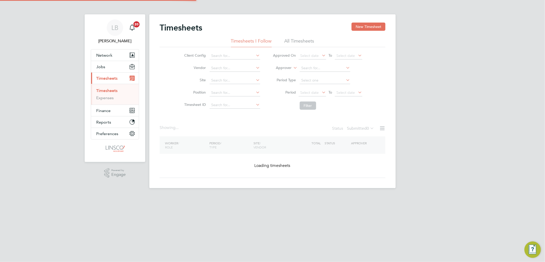
click at [371, 21] on div "Timesheets New Timesheet Timesheets I Follow All Timesheets Client Config Vendo…" at bounding box center [272, 101] width 246 height 174
click at [370, 23] on button "New Timesheet" at bounding box center [368, 27] width 34 height 8
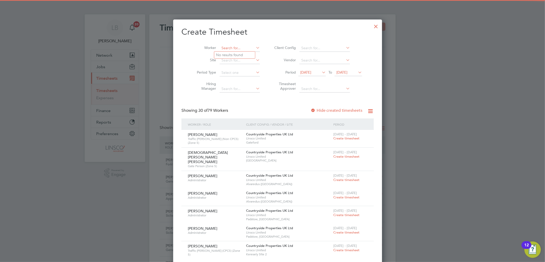
click at [233, 49] on input at bounding box center [240, 48] width 40 height 7
click at [239, 54] on li "Ryan Pea cock" at bounding box center [238, 55] width 49 height 7
type input "Ryan Peacock"
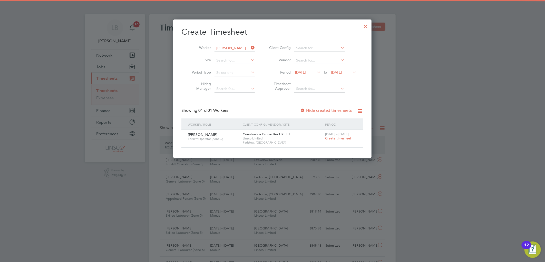
click at [335, 139] on span "Create timesheet" at bounding box center [338, 138] width 26 height 4
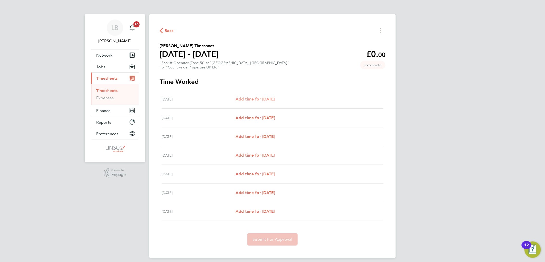
drag, startPoint x: 264, startPoint y: 99, endPoint x: 284, endPoint y: 98, distance: 19.8
click at [265, 98] on span "Add time for Mon 04 Aug" at bounding box center [254, 99] width 39 height 5
select select "30"
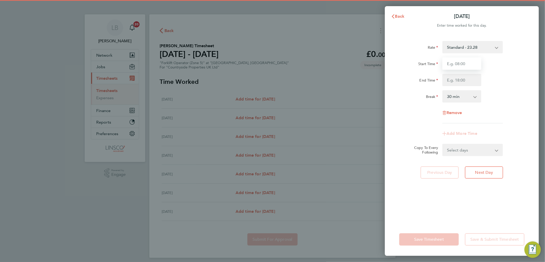
click at [457, 68] on input "Start Time" at bounding box center [461, 63] width 39 height 12
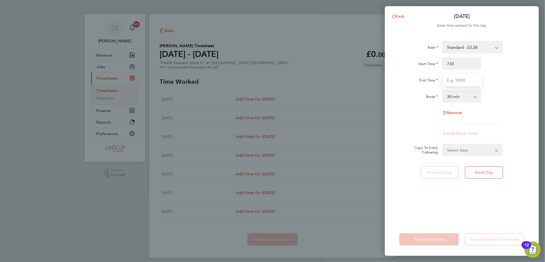
type input "07:30"
click at [453, 83] on input "End Time" at bounding box center [461, 80] width 39 height 12
type input "14:30"
click at [498, 68] on div "Start Time 07:30" at bounding box center [461, 63] width 129 height 12
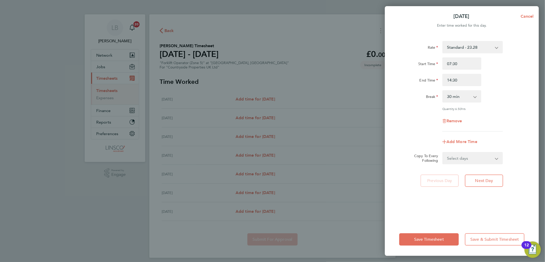
drag, startPoint x: 462, startPoint y: 165, endPoint x: 463, endPoint y: 160, distance: 5.2
click at [462, 165] on div "Rate Standard - 23.28 Start Time 07:30 End Time 14:30 Break 0 min 15 min 30 min…" at bounding box center [462, 129] width 154 height 188
drag, startPoint x: 463, startPoint y: 160, endPoint x: 465, endPoint y: 164, distance: 4.9
click at [464, 160] on select "Select days Day Weekday (Mon-Fri) Weekend (Sat-Sun) Tuesday Wednesday Thursday …" at bounding box center [470, 158] width 54 height 11
select select "DAY"
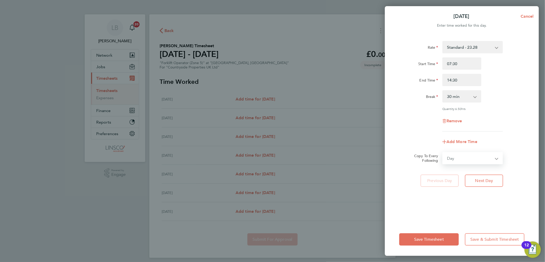
click at [443, 153] on select "Select days Day Weekday (Mon-Fri) Weekend (Sat-Sun) Tuesday Wednesday Thursday …" at bounding box center [470, 158] width 54 height 11
select select "2025-08-10"
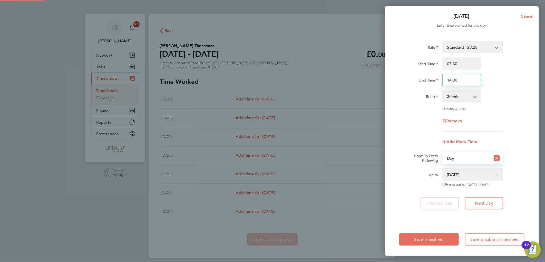
click at [461, 80] on input "14:30" at bounding box center [461, 80] width 39 height 12
click at [400, 88] on div "Rate Standard - 23.28 Start Time 07:30 End Time 14:30 Break 0 min 15 min 30 min…" at bounding box center [461, 86] width 125 height 91
type input "14:00"
drag, startPoint x: 511, startPoint y: 66, endPoint x: 507, endPoint y: 78, distance: 12.8
click at [510, 66] on div "Start Time 07:30" at bounding box center [461, 63] width 129 height 12
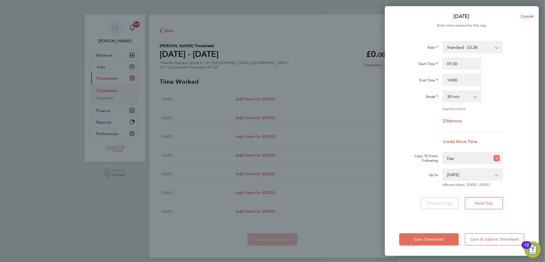
click at [468, 174] on select "05 Aug 2025 06 Aug 2025 07 Aug 2025 08 Aug 2025 09 Aug 2025 10 Aug 2025" at bounding box center [469, 174] width 53 height 11
select select "2025-08-07"
click at [443, 169] on select "05 Aug 2025 06 Aug 2025 07 Aug 2025 08 Aug 2025 09 Aug 2025 10 Aug 2025" at bounding box center [469, 174] width 53 height 11
click at [439, 237] on span "Save Timesheet" at bounding box center [429, 239] width 30 height 5
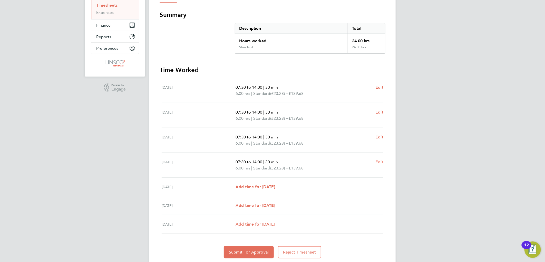
click at [379, 161] on span "Edit" at bounding box center [379, 162] width 8 height 5
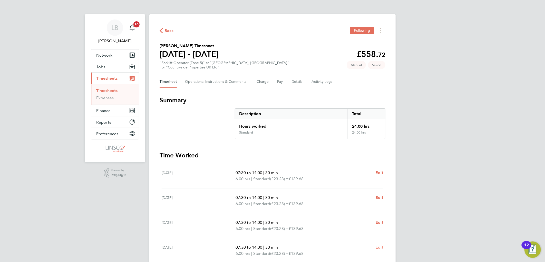
select select "30"
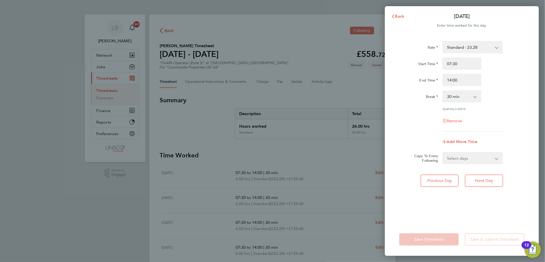
click at [456, 122] on span "Remove" at bounding box center [454, 120] width 16 height 5
select select "null"
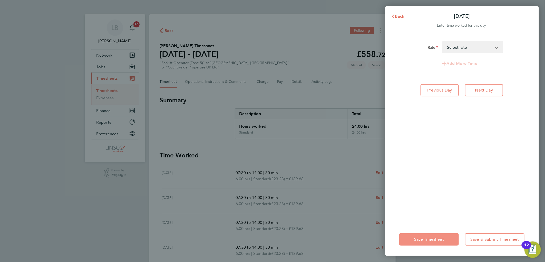
click at [430, 242] on button "Save Timesheet" at bounding box center [429, 239] width 60 height 12
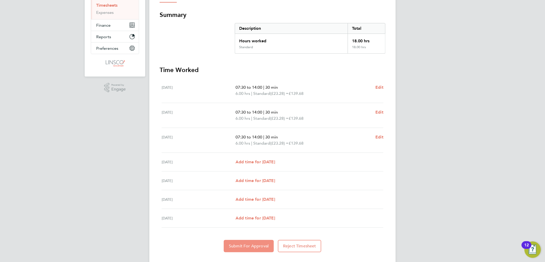
click at [250, 244] on span "Submit For Approval" at bounding box center [249, 246] width 40 height 5
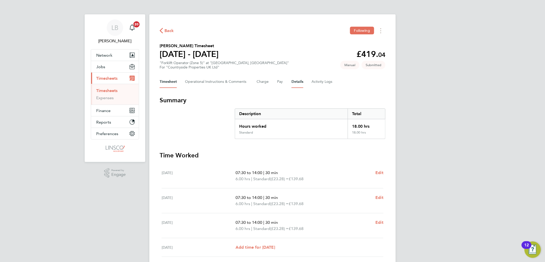
click at [296, 82] on button "Details" at bounding box center [297, 82] width 12 height 12
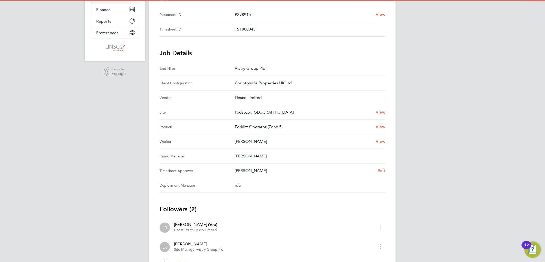
click at [383, 172] on span "Edit" at bounding box center [381, 170] width 8 height 5
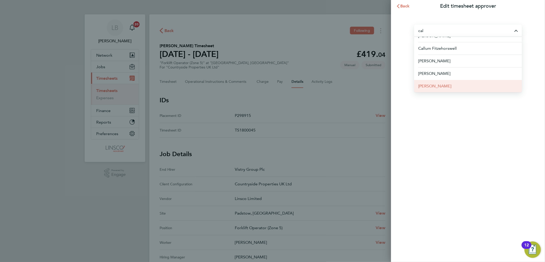
click at [449, 82] on li "Calum Madden" at bounding box center [468, 86] width 108 height 13
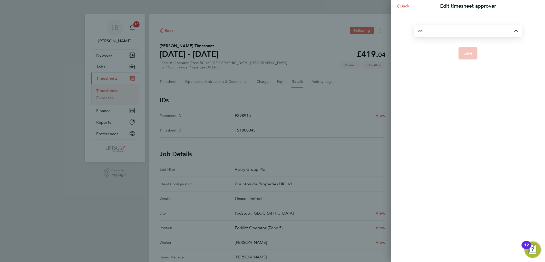
type input "Calum Madden"
click at [465, 58] on button "Save" at bounding box center [467, 53] width 19 height 12
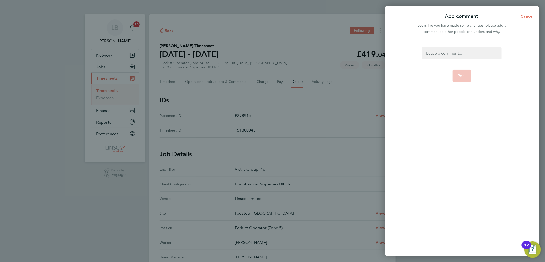
click at [453, 52] on div at bounding box center [461, 53] width 79 height 12
click at [465, 80] on button "Post" at bounding box center [461, 76] width 19 height 12
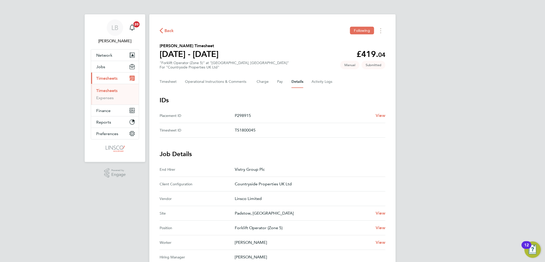
click at [168, 28] on span "Back" at bounding box center [168, 31] width 9 height 6
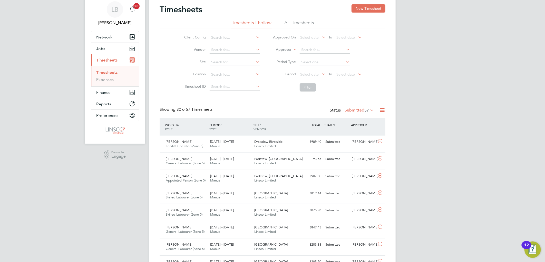
scroll to position [28, 0]
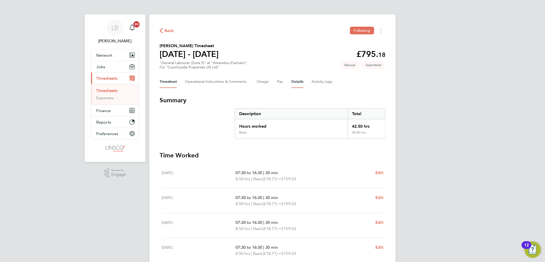
click at [293, 79] on button "Details" at bounding box center [297, 82] width 12 height 12
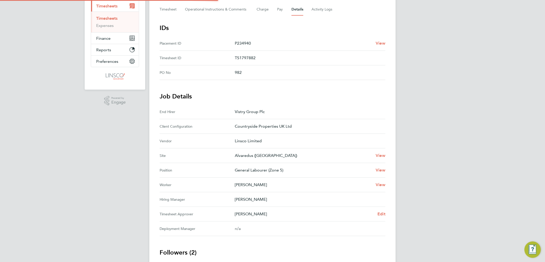
scroll to position [116, 0]
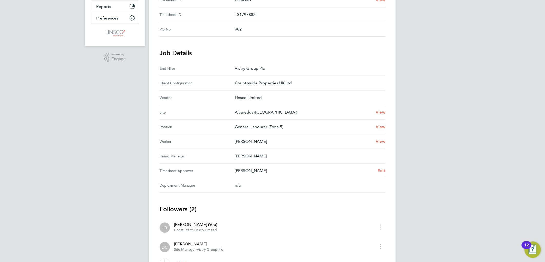
click at [381, 169] on span "Edit" at bounding box center [381, 170] width 8 height 5
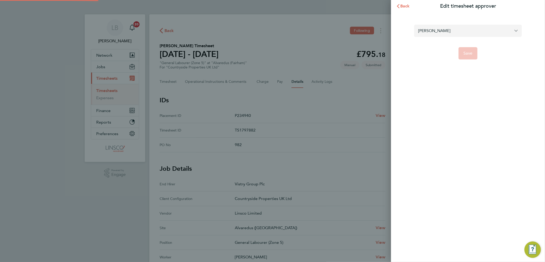
click at [451, 34] on input "[PERSON_NAME]" at bounding box center [468, 31] width 108 height 12
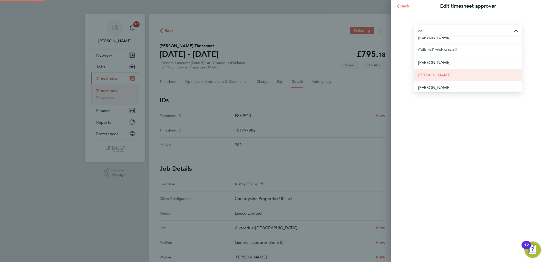
scroll to position [8, 0]
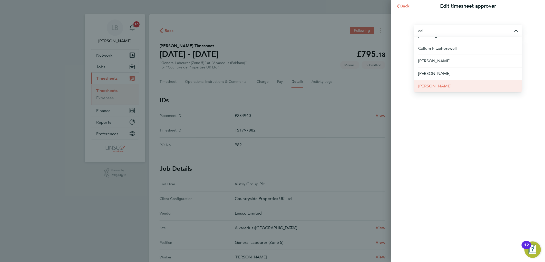
click at [452, 83] on li "[PERSON_NAME]" at bounding box center [468, 86] width 108 height 13
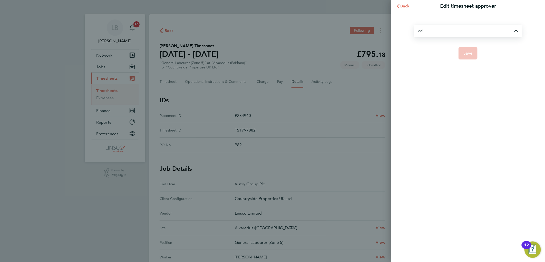
type input "[PERSON_NAME]"
click at [462, 56] on button "Save" at bounding box center [467, 53] width 19 height 12
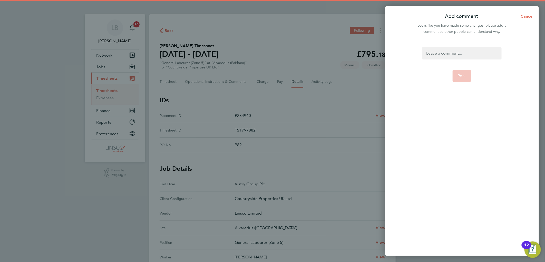
click at [458, 51] on div at bounding box center [461, 53] width 79 height 12
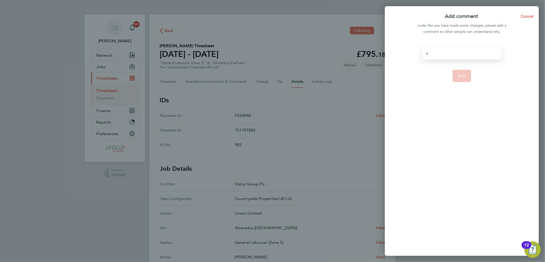
click at [461, 73] on button "Post" at bounding box center [461, 76] width 19 height 12
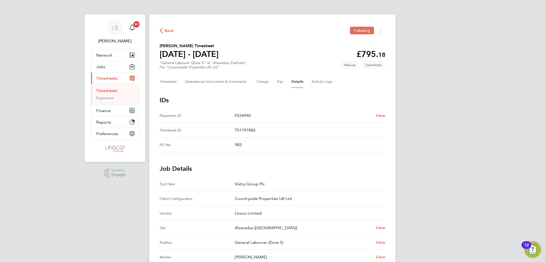
click at [169, 31] on span "Back" at bounding box center [168, 31] width 9 height 6
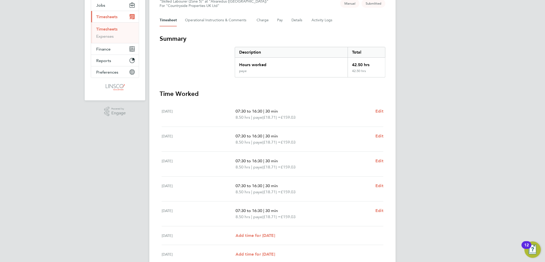
scroll to position [28, 0]
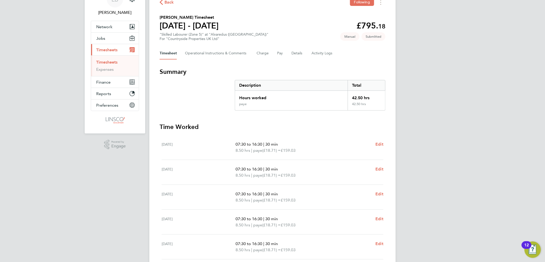
click at [303, 53] on div "Timesheet Operational Instructions & Comments Charge Pay Details Activity Logs" at bounding box center [273, 53] width 226 height 12
click at [295, 49] on button "Details" at bounding box center [297, 53] width 12 height 12
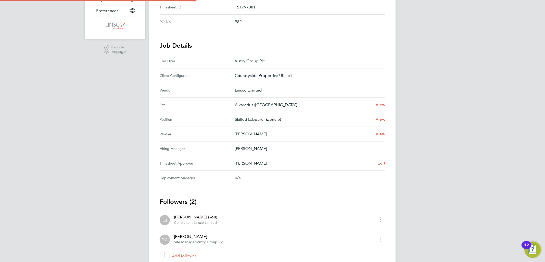
scroll to position [142, 0]
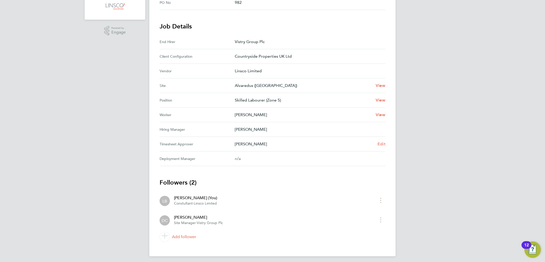
click at [381, 142] on span "Edit" at bounding box center [381, 144] width 8 height 5
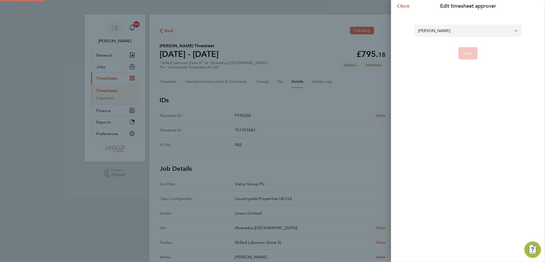
click at [430, 31] on input "David Connolly" at bounding box center [468, 31] width 108 height 12
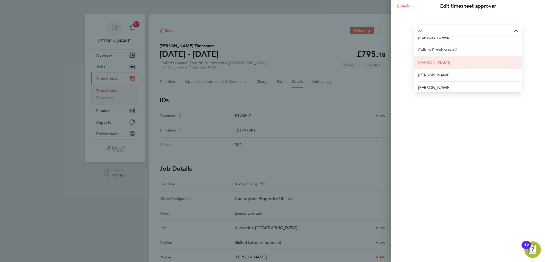
scroll to position [8, 0]
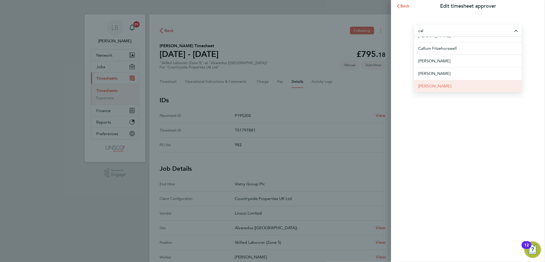
click at [445, 84] on span "Calum Madden" at bounding box center [434, 86] width 33 height 6
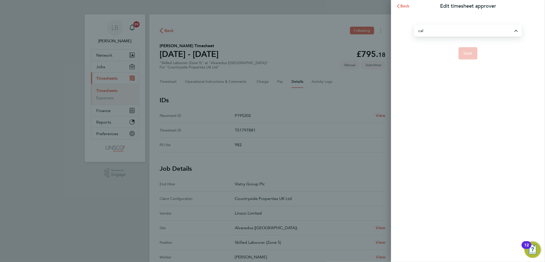
type input "Calum Madden"
click at [465, 48] on button "Save" at bounding box center [467, 53] width 19 height 12
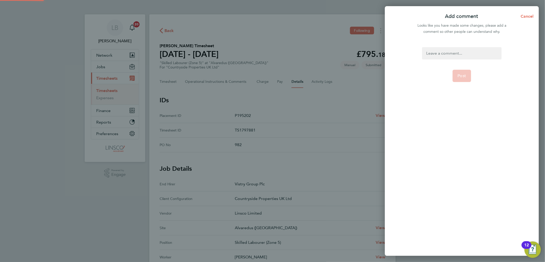
click at [457, 48] on div at bounding box center [461, 53] width 79 height 12
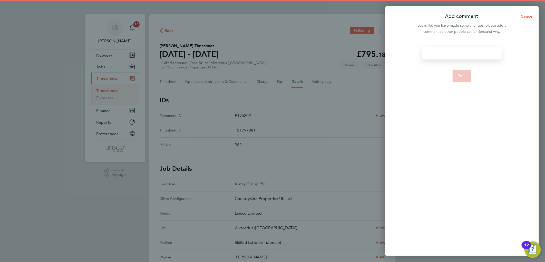
click at [457, 48] on div at bounding box center [461, 53] width 79 height 12
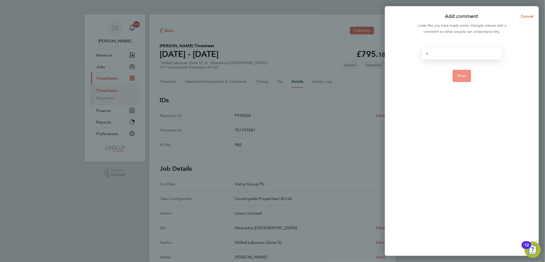
click at [459, 75] on span "Post" at bounding box center [462, 75] width 8 height 5
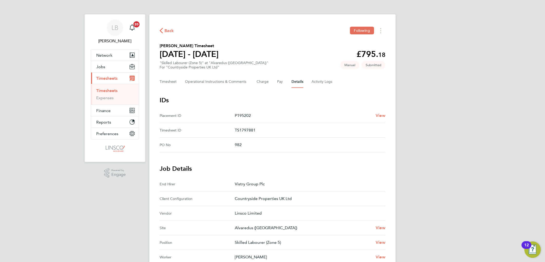
click at [165, 31] on span "Back" at bounding box center [168, 31] width 9 height 6
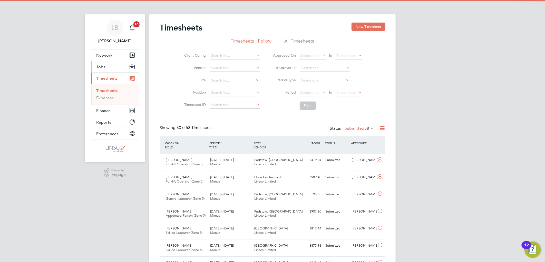
click at [97, 68] on span "Jobs" at bounding box center [100, 66] width 9 height 5
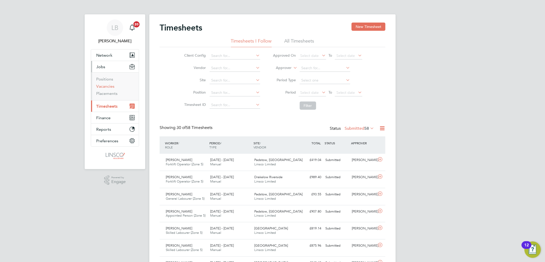
click at [106, 87] on link "Vacancies" at bounding box center [105, 86] width 18 height 5
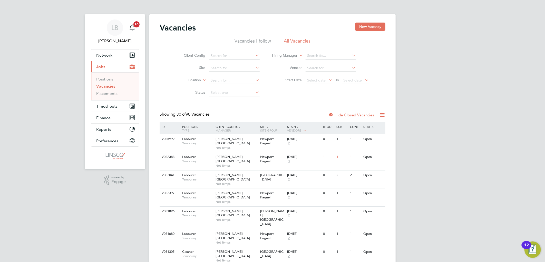
drag, startPoint x: 217, startPoint y: 52, endPoint x: 222, endPoint y: 51, distance: 4.8
click at [218, 52] on input at bounding box center [234, 55] width 51 height 7
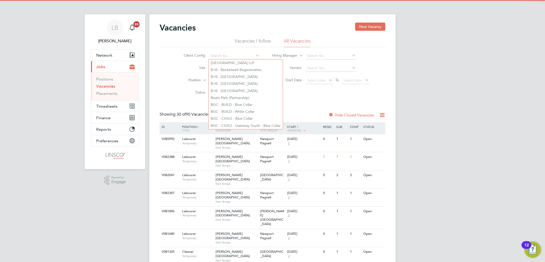
click at [178, 63] on li "Site" at bounding box center [218, 68] width 96 height 12
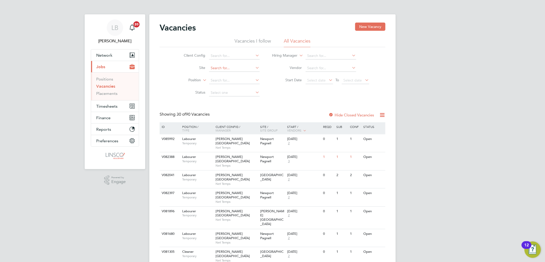
click at [219, 67] on input at bounding box center [234, 68] width 51 height 7
click at [221, 72] on li "Alvaredus ( Fairh am)" at bounding box center [234, 75] width 51 height 7
type input "Alvaredus ([GEOGRAPHIC_DATA])"
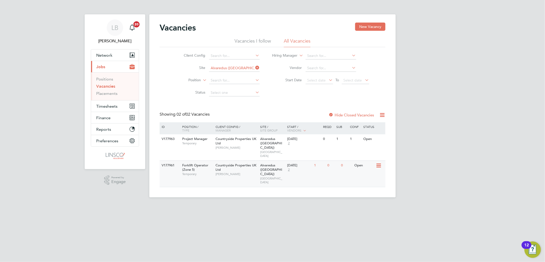
click at [239, 163] on div "Countryside Properties UK Ltd Rui Afonso" at bounding box center [236, 170] width 45 height 18
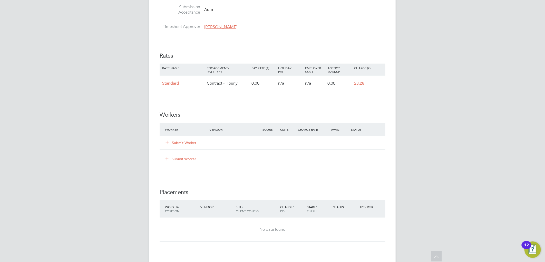
scroll to position [321, 0]
click at [183, 139] on button "Submit Worker" at bounding box center [181, 141] width 31 height 5
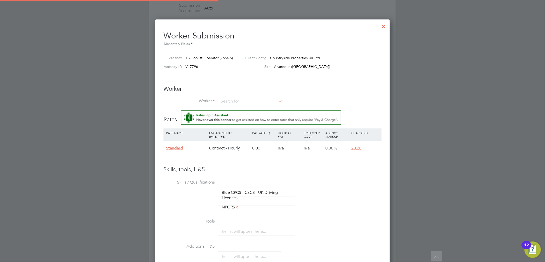
scroll to position [325, 235]
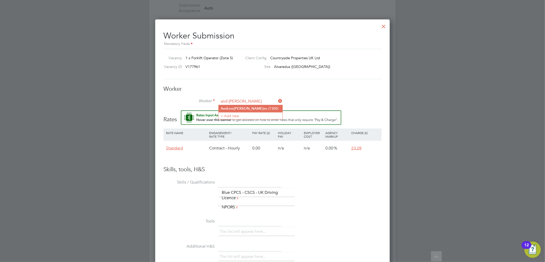
click at [248, 108] on li "And [PERSON_NAME] es (7300)" at bounding box center [251, 108] width 64 height 7
type input "[PERSON_NAME] (7300)"
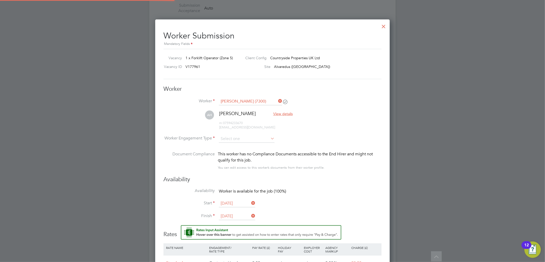
scroll to position [439, 235]
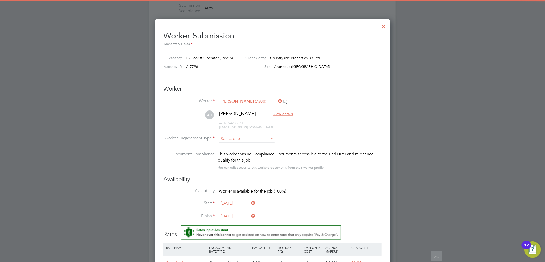
click at [240, 139] on input at bounding box center [247, 139] width 56 height 8
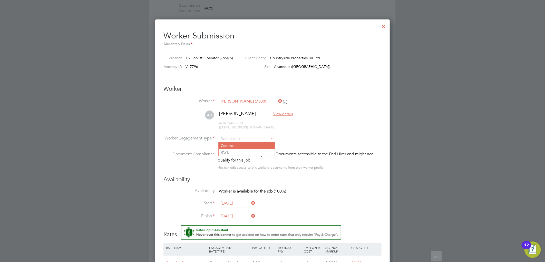
click at [239, 143] on li "Contract" at bounding box center [247, 145] width 56 height 7
type input "Contract"
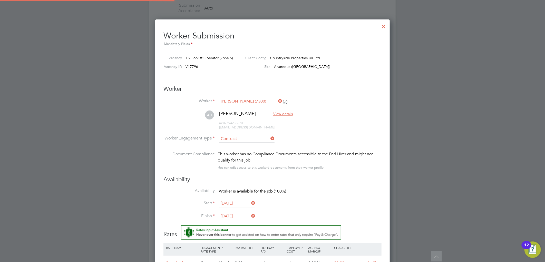
scroll to position [3, 3]
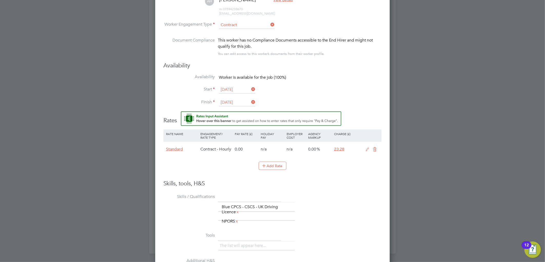
click at [220, 179] on ng-form "Worker Worker [PERSON_NAME] (7300) AH [PERSON_NAME] View details m: 07594233670…" at bounding box center [272, 160] width 218 height 377
click at [367, 148] on icon at bounding box center [367, 149] width 6 height 4
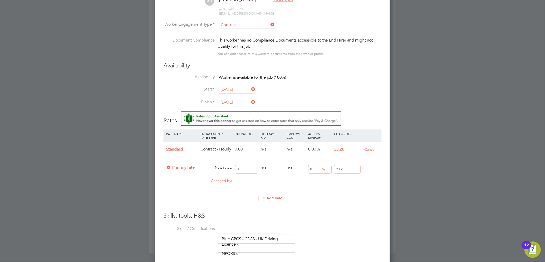
drag, startPoint x: 247, startPoint y: 168, endPoint x: 184, endPoint y: 177, distance: 63.8
click at [184, 177] on div "Standard Contract - Hourly 0.00 n/a n/a 0.00 23.28 Cancel Primary rate New rate…" at bounding box center [272, 165] width 218 height 47
type input "2"
type input "20"
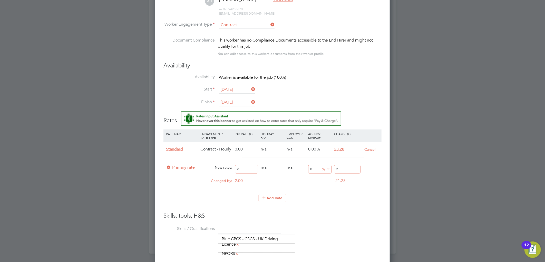
type input "20"
drag, startPoint x: 344, startPoint y: 169, endPoint x: 321, endPoint y: 171, distance: 22.9
click at [321, 171] on div "Primary rate New rates: 20 0 n/a 0 n/a 0 0 % 20" at bounding box center [272, 170] width 218 height 14
type input "-90"
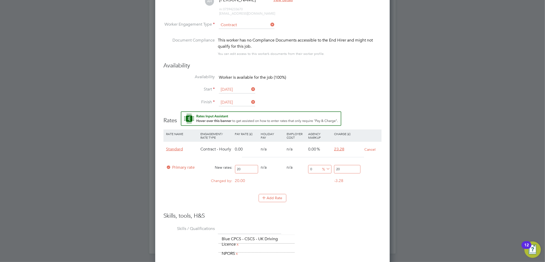
type input "2"
type input "15"
type input "23"
type input "16"
type input "23.2"
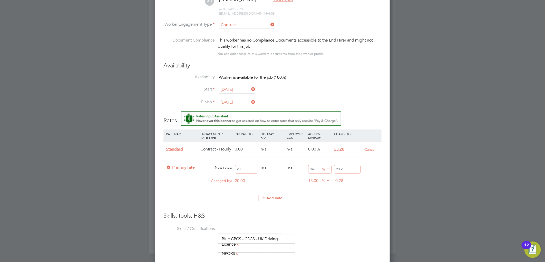
type input "16.4"
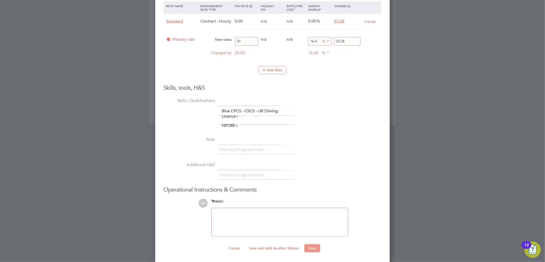
type input "23.28"
click at [311, 249] on button "Save" at bounding box center [312, 248] width 16 height 8
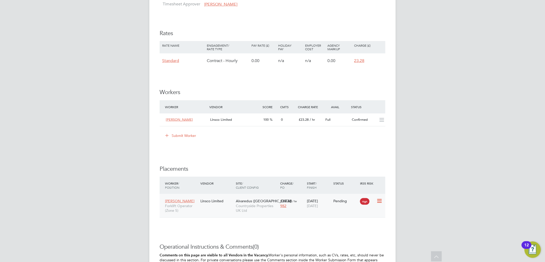
click at [271, 201] on div "Alvaredus ([GEOGRAPHIC_DATA]) Countryside Properties UK Ltd" at bounding box center [256, 205] width 44 height 19
click at [379, 199] on icon at bounding box center [378, 201] width 5 height 6
click at [354, 232] on li "Start" at bounding box center [363, 233] width 36 height 7
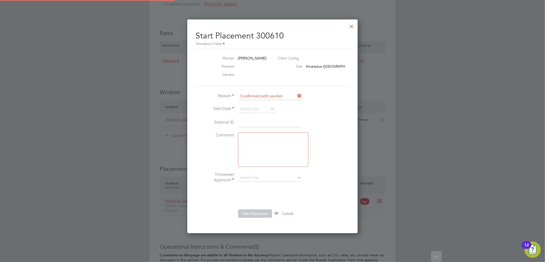
type input "Rui Afonso"
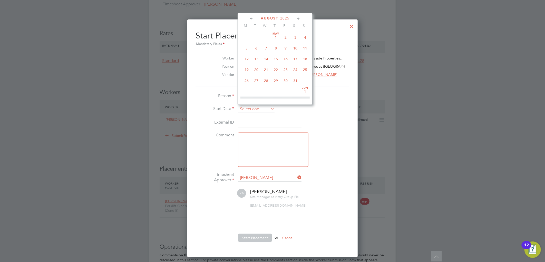
click at [261, 106] on input at bounding box center [256, 109] width 36 height 8
click at [265, 47] on span "6" at bounding box center [266, 46] width 10 height 10
type input "06 Aug 2025"
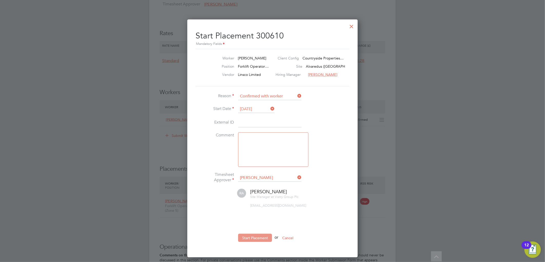
click at [256, 234] on button "Start Placement" at bounding box center [255, 238] width 34 height 8
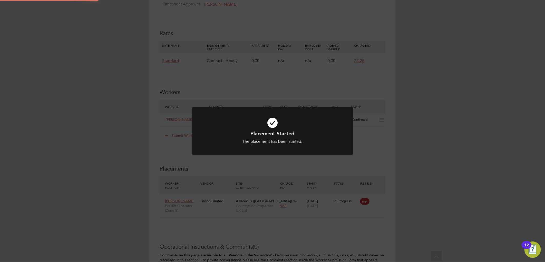
click at [394, 154] on div "Placement Started The placement has been started. Cancel Okay" at bounding box center [272, 131] width 545 height 262
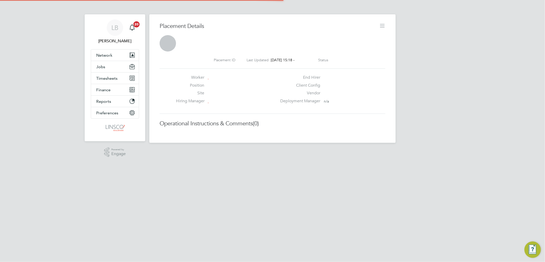
click at [384, 26] on icon at bounding box center [382, 26] width 6 height 6
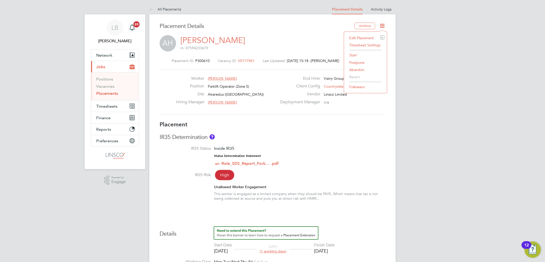
click at [364, 37] on li "Edit Placement e" at bounding box center [365, 37] width 38 height 7
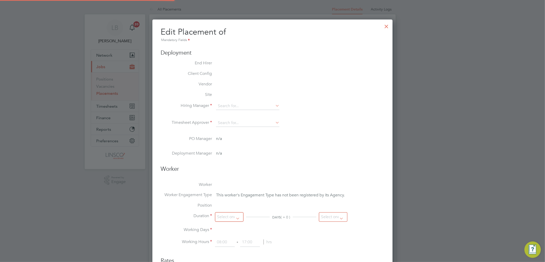
type input "Rui Afonso"
type input "30 Jul 2025"
type input "07:30"
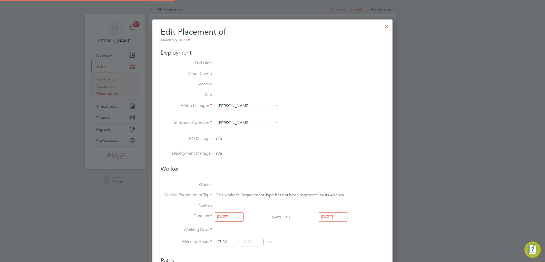
type input "16:30"
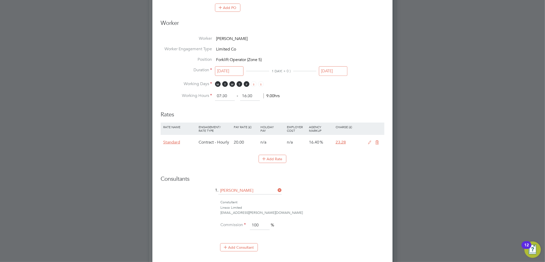
click at [228, 67] on input "30 Jul 2025" at bounding box center [229, 70] width 28 height 9
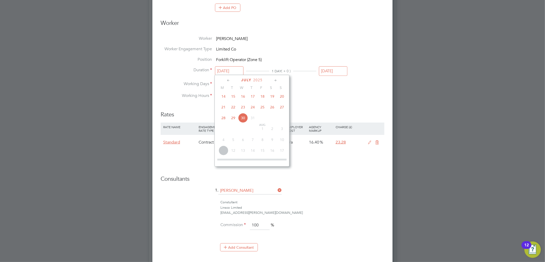
click at [331, 92] on li "Working Hours 07:30 ‐ 16:30 9.00hrs" at bounding box center [273, 96] width 224 height 9
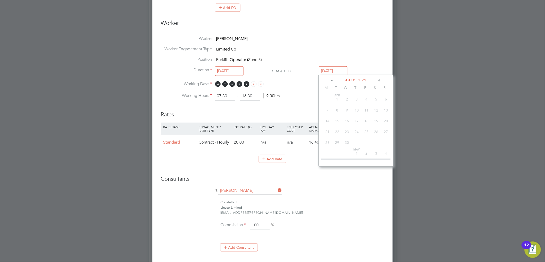
click at [332, 73] on input "30 Jul 2025" at bounding box center [333, 70] width 28 height 9
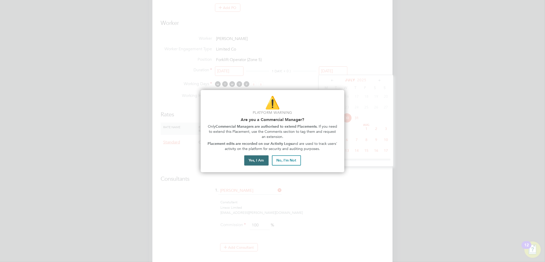
click at [260, 157] on button "Yes, I Am" at bounding box center [256, 160] width 24 height 10
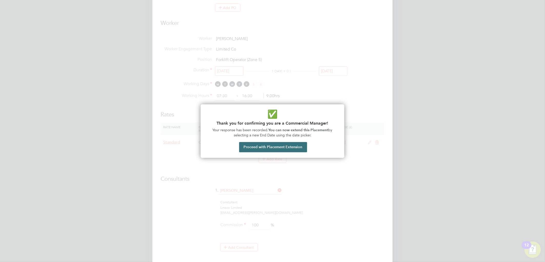
click at [287, 144] on button "Proceed with Placement Extension" at bounding box center [273, 147] width 68 height 10
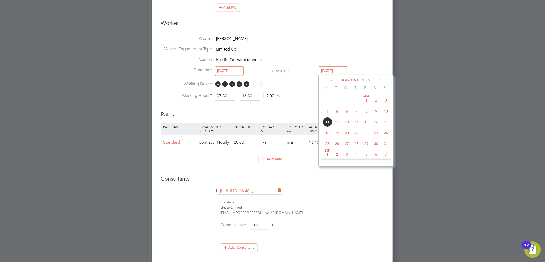
click at [367, 113] on span "8" at bounding box center [366, 111] width 10 height 10
type input "08 Aug 2025"
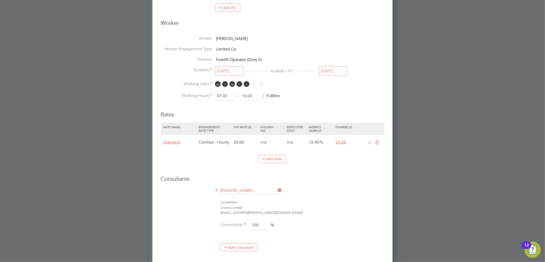
click at [230, 70] on input "30 Jul 2025" at bounding box center [229, 70] width 28 height 9
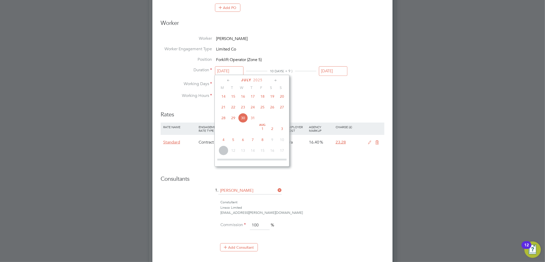
click at [244, 143] on span "6" at bounding box center [243, 140] width 10 height 10
type input "06 Aug 2025"
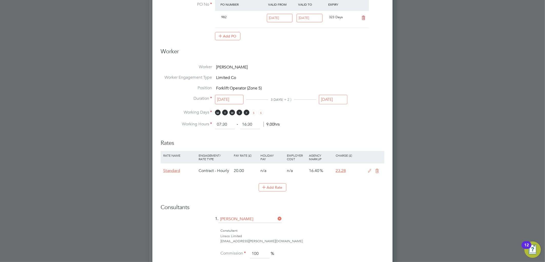
click at [330, 98] on input "08 Aug 2025" at bounding box center [333, 99] width 28 height 9
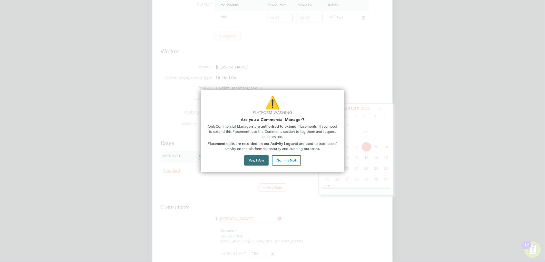
click at [258, 157] on button "Yes, I Am" at bounding box center [256, 160] width 24 height 10
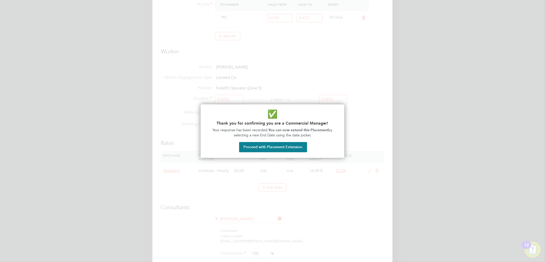
click at [281, 141] on div "✅ Thank you for confirming you are a Commercial Manager! Your response has been…" at bounding box center [273, 131] width 144 height 54
drag, startPoint x: 285, startPoint y: 146, endPoint x: 317, endPoint y: 139, distance: 32.7
click at [286, 146] on button "Proceed with Placement Extension" at bounding box center [273, 147] width 68 height 10
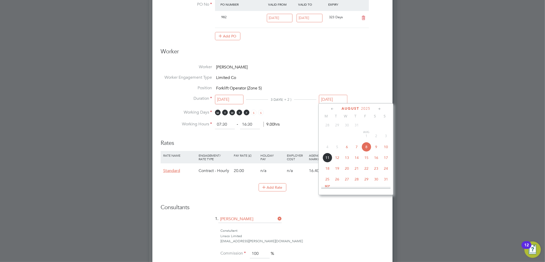
click at [375, 147] on span "9" at bounding box center [376, 147] width 10 height 10
type input "09 Aug 2025"
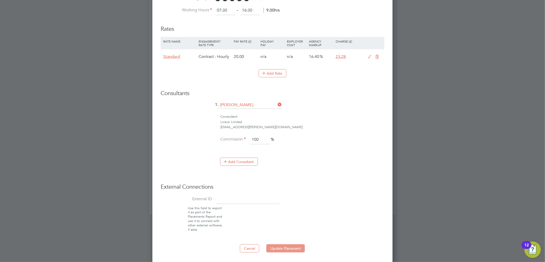
click at [285, 246] on button "Update Placement" at bounding box center [285, 248] width 38 height 8
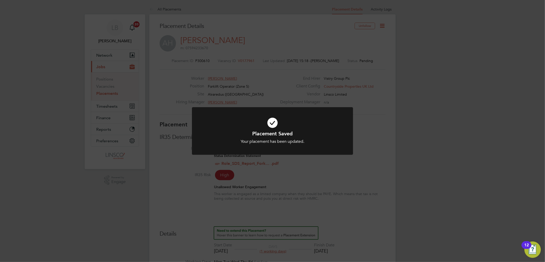
click at [429, 169] on div "Placement Saved Your placement has been updated. Cancel Okay" at bounding box center [272, 131] width 545 height 262
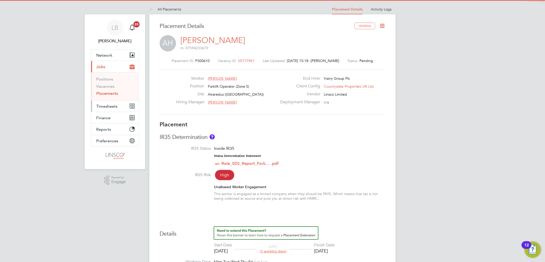
click at [109, 108] on span "Timesheets" at bounding box center [106, 106] width 21 height 5
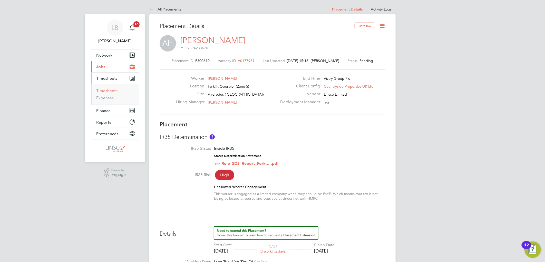
click at [113, 92] on link "Timesheets" at bounding box center [106, 90] width 21 height 5
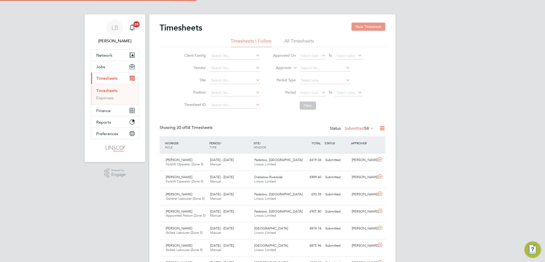
click at [365, 26] on button "New Timesheet" at bounding box center [368, 27] width 34 height 8
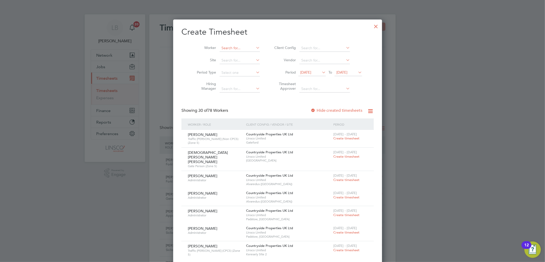
click at [229, 44] on li "Worker" at bounding box center [226, 48] width 80 height 12
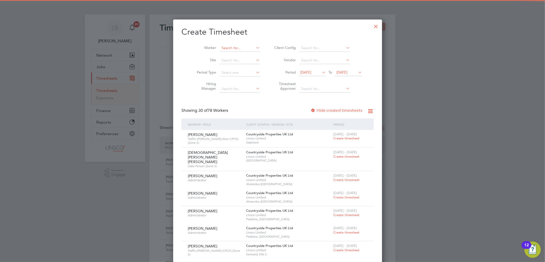
click at [233, 47] on input at bounding box center [240, 48] width 40 height 7
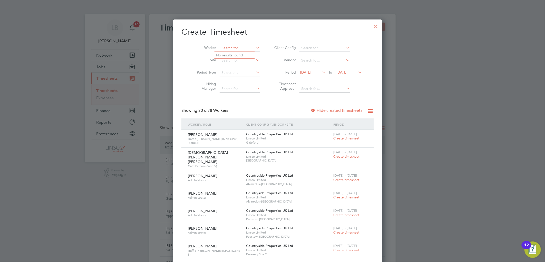
click at [232, 47] on input at bounding box center [240, 48] width 40 height 7
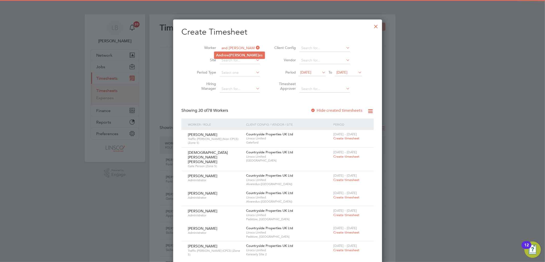
click at [239, 53] on b "Hugh" at bounding box center [244, 55] width 30 height 4
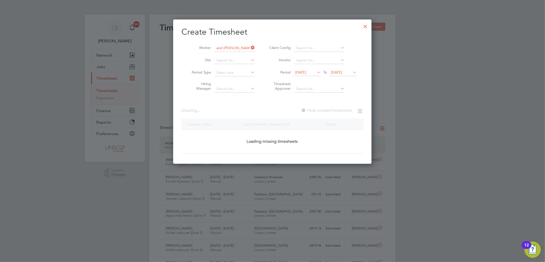
type input "Andrew Hughes"
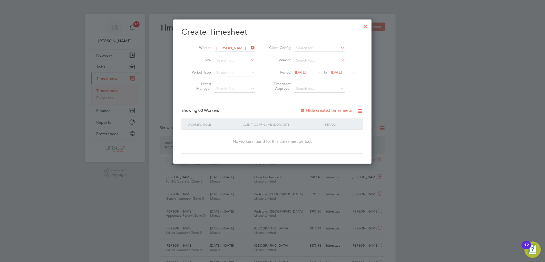
click at [306, 74] on span "[DATE]" at bounding box center [300, 72] width 11 height 5
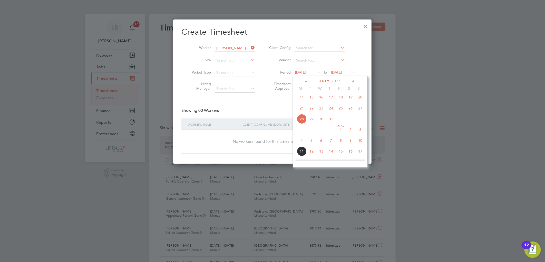
click at [332, 143] on span "7" at bounding box center [331, 141] width 10 height 10
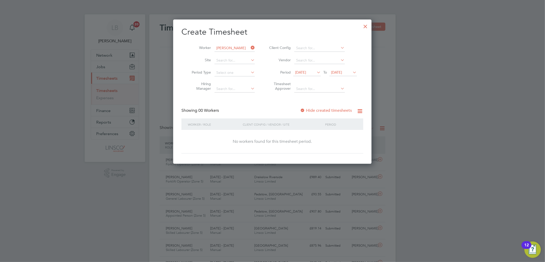
click at [327, 109] on label "Hide created timesheets" at bounding box center [326, 110] width 52 height 5
click at [306, 70] on span "07 Aug 2025" at bounding box center [300, 72] width 11 height 5
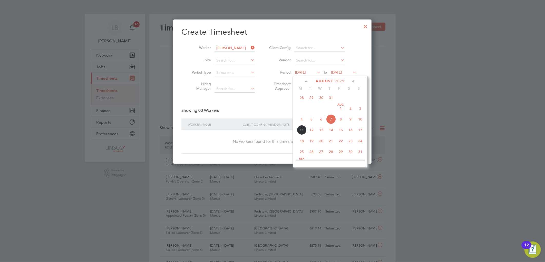
click at [334, 131] on span "14" at bounding box center [331, 130] width 10 height 10
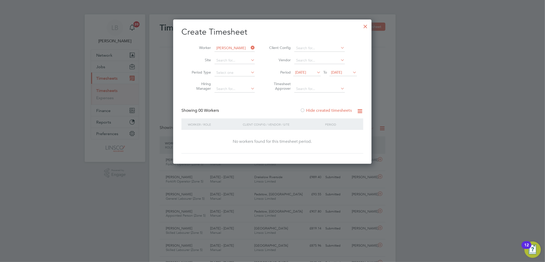
click at [312, 75] on span "14 Aug 2025" at bounding box center [306, 72] width 27 height 7
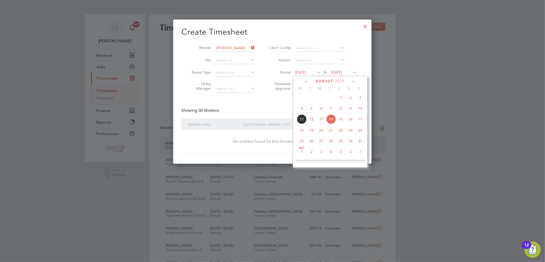
click at [332, 111] on span "7" at bounding box center [331, 109] width 10 height 10
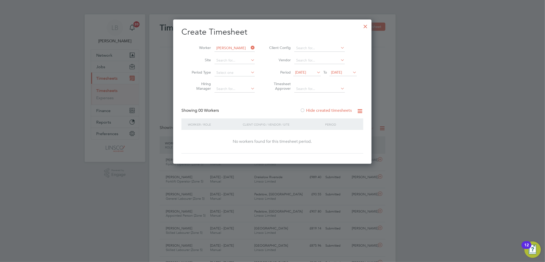
click at [306, 74] on span "07 Aug 2025" at bounding box center [300, 72] width 11 height 5
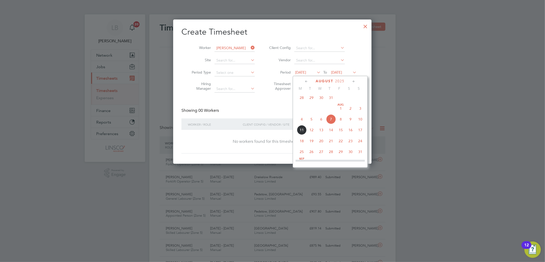
click at [322, 122] on span "6" at bounding box center [321, 119] width 10 height 10
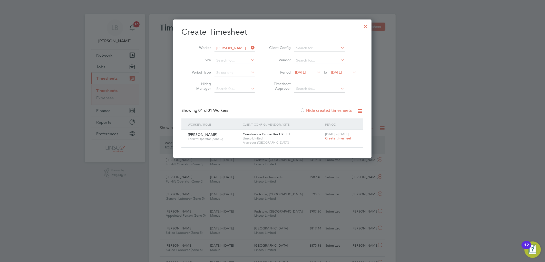
click at [334, 139] on span "Create timesheet" at bounding box center [338, 138] width 26 height 4
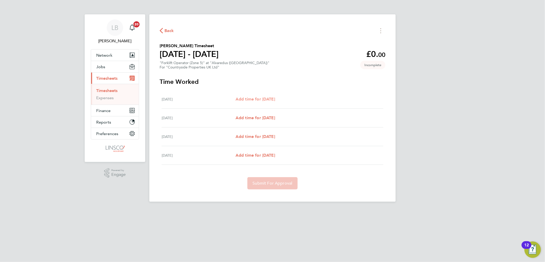
click at [246, 98] on span "Add time for Wed 06 Aug" at bounding box center [254, 99] width 39 height 5
select select "30"
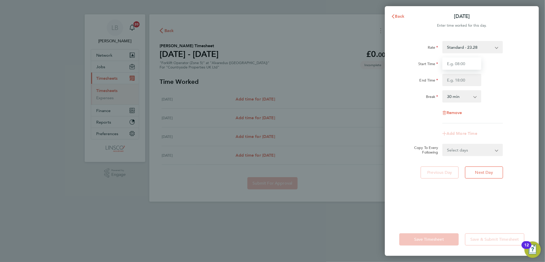
click at [461, 64] on input "Start Time" at bounding box center [461, 63] width 39 height 12
type input "07:30"
click at [452, 81] on input "End Time" at bounding box center [461, 80] width 39 height 12
click at [507, 64] on div "Start Time 07:30" at bounding box center [461, 63] width 129 height 12
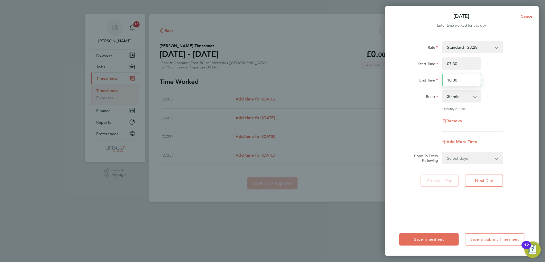
drag, startPoint x: 449, startPoint y: 84, endPoint x: 432, endPoint y: 84, distance: 17.2
click at [432, 84] on div "End Time 10:00" at bounding box center [461, 80] width 129 height 12
type input "10:30"
drag, startPoint x: 513, startPoint y: 76, endPoint x: 483, endPoint y: 97, distance: 36.9
click at [510, 78] on div "End Time 10:30" at bounding box center [461, 80] width 129 height 12
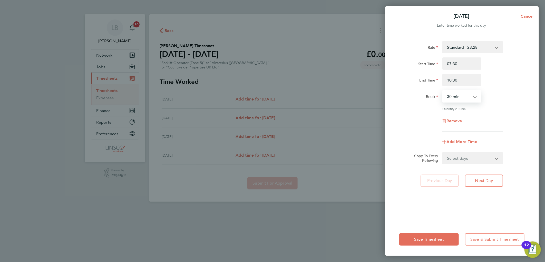
click at [466, 97] on select "0 min 15 min 30 min 45 min 60 min 75 min 90 min" at bounding box center [459, 96] width 32 height 11
click at [462, 103] on div "Rate Standard - 23.28 Start Time 07:30 End Time 10:30 Break 0 min 15 min 30 min…" at bounding box center [461, 86] width 125 height 91
drag, startPoint x: 463, startPoint y: 98, endPoint x: 462, endPoint y: 103, distance: 4.5
click at [463, 98] on select "0 min 15 min 30 min 45 min 60 min 75 min 90 min" at bounding box center [459, 96] width 32 height 11
select select "0"
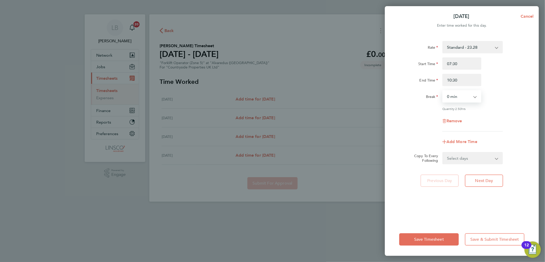
click at [443, 91] on select "0 min 15 min 30 min 45 min 60 min 75 min 90 min" at bounding box center [459, 96] width 32 height 11
click at [417, 244] on button "Save Timesheet" at bounding box center [429, 239] width 60 height 12
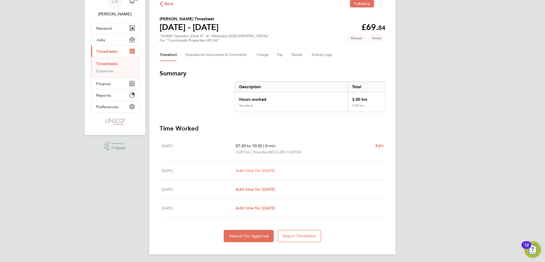
click at [265, 168] on span "Add time for Thu 07 Aug" at bounding box center [254, 170] width 39 height 5
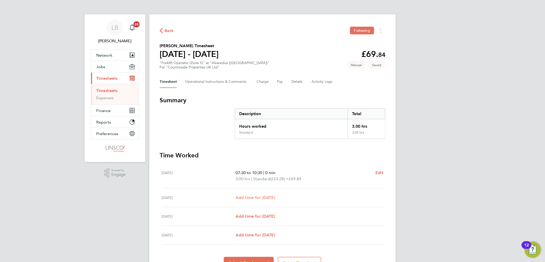
select select "30"
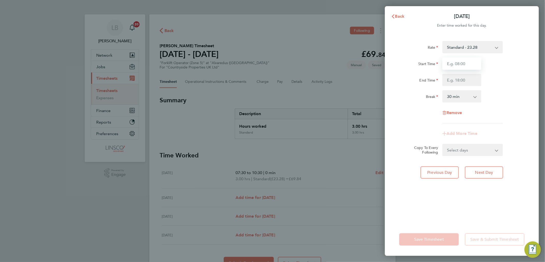
click at [465, 65] on input "Start Time" at bounding box center [461, 63] width 39 height 12
type input "07:30"
click at [452, 80] on input "1" at bounding box center [461, 80] width 39 height 12
type input "16:30"
drag, startPoint x: 502, startPoint y: 67, endPoint x: 494, endPoint y: 116, distance: 49.6
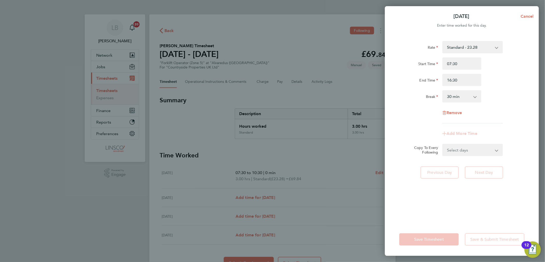
click at [502, 67] on div "Start Time 07:30" at bounding box center [461, 63] width 129 height 12
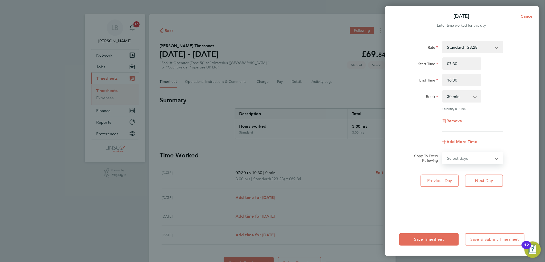
drag, startPoint x: 467, startPoint y: 157, endPoint x: 470, endPoint y: 163, distance: 6.4
click at [467, 157] on select "Select days Friday Saturday" at bounding box center [470, 158] width 54 height 11
select select "FRI"
click at [443, 153] on select "Select days Friday Saturday" at bounding box center [470, 158] width 54 height 11
select select "2025-08-09"
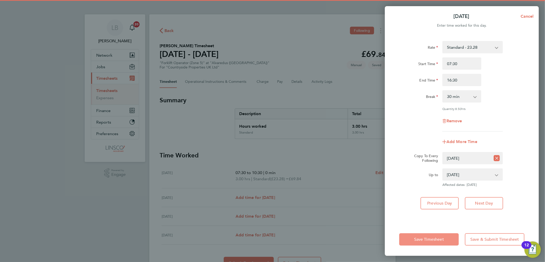
click at [434, 241] on span "Save Timesheet" at bounding box center [429, 239] width 30 height 5
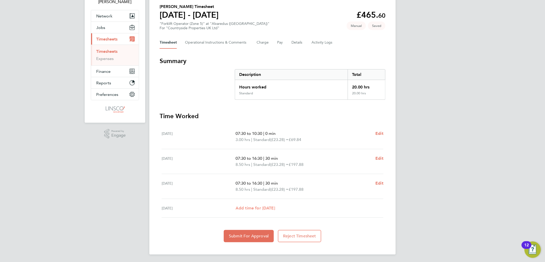
click at [271, 206] on span "Add time for [DATE]" at bounding box center [254, 208] width 39 height 5
select select "30"
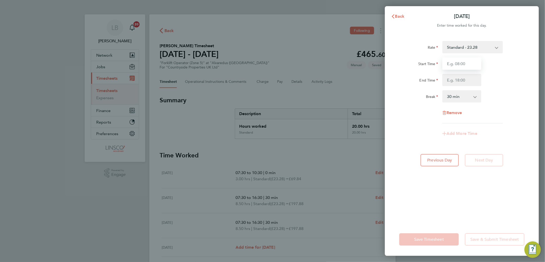
click at [458, 62] on input "Start Time" at bounding box center [461, 63] width 39 height 12
type input "07:30"
click at [452, 81] on input "End Time" at bounding box center [461, 80] width 39 height 12
type input "14:00"
click at [515, 62] on div "Start Time 07:30" at bounding box center [461, 63] width 129 height 12
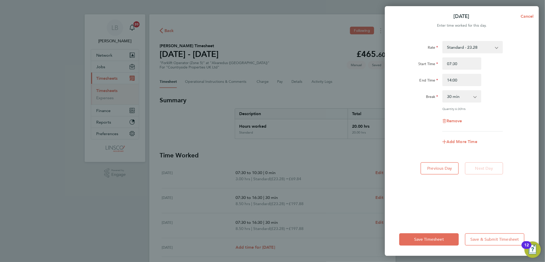
click at [438, 232] on div "Save Timesheet Save & Submit Timesheet" at bounding box center [462, 239] width 154 height 33
drag, startPoint x: 432, startPoint y: 244, endPoint x: 433, endPoint y: 241, distance: 3.0
click at [433, 243] on button "Save Timesheet" at bounding box center [429, 239] width 60 height 12
click at [434, 240] on app-form-button "Save Timesheet Loading" at bounding box center [430, 239] width 63 height 12
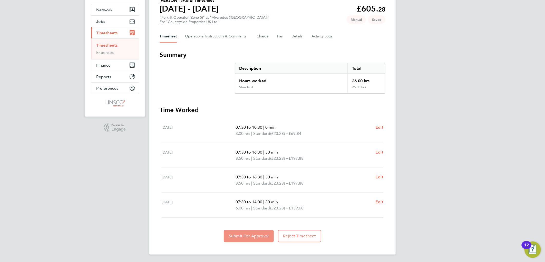
click at [247, 237] on span "Submit For Approval" at bounding box center [249, 236] width 40 height 5
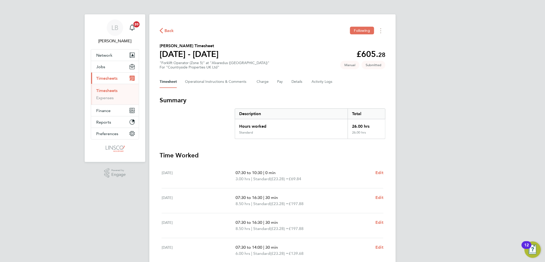
click at [304, 80] on div "Timesheet Operational Instructions & Comments Charge Pay Details Activity Logs" at bounding box center [273, 82] width 226 height 12
click at [296, 83] on button "Details" at bounding box center [297, 82] width 12 height 12
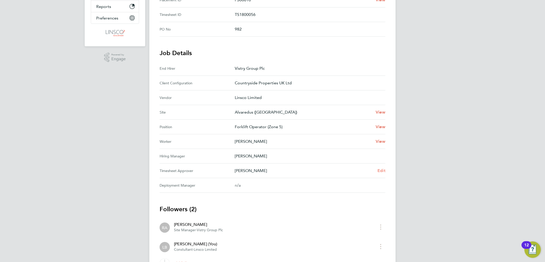
click at [381, 169] on span "Edit" at bounding box center [381, 170] width 8 height 5
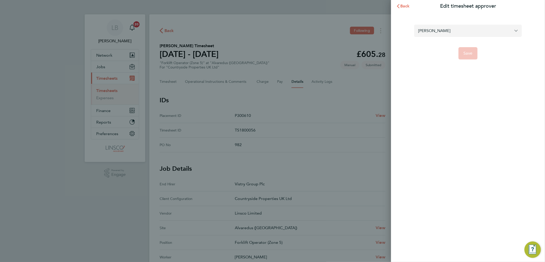
drag, startPoint x: 442, startPoint y: 31, endPoint x: 444, endPoint y: 29, distance: 2.8
click at [442, 30] on input "Rui Afonso" at bounding box center [468, 31] width 108 height 12
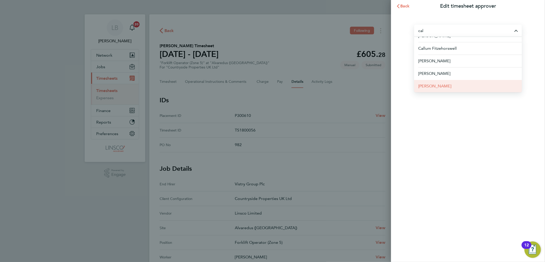
click at [444, 82] on li "[PERSON_NAME]" at bounding box center [468, 86] width 108 height 13
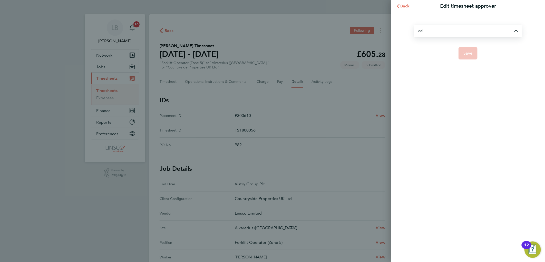
type input "[PERSON_NAME]"
click at [470, 60] on div "Calum Madden Save" at bounding box center [468, 38] width 154 height 53
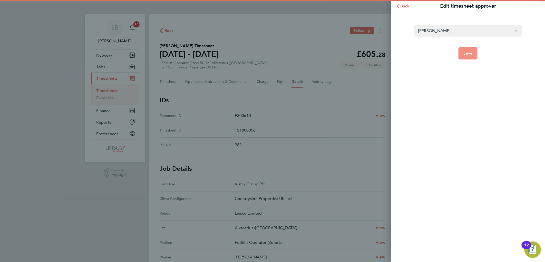
click at [458, 54] on button "Save" at bounding box center [467, 53] width 19 height 12
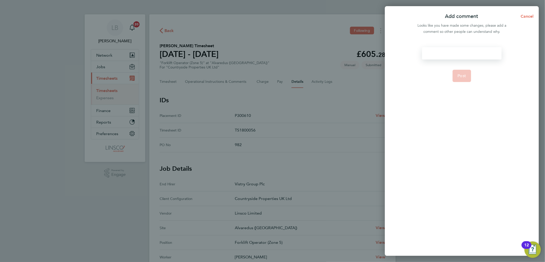
click at [459, 53] on div at bounding box center [461, 53] width 79 height 12
click at [460, 76] on span "Post" at bounding box center [462, 75] width 8 height 5
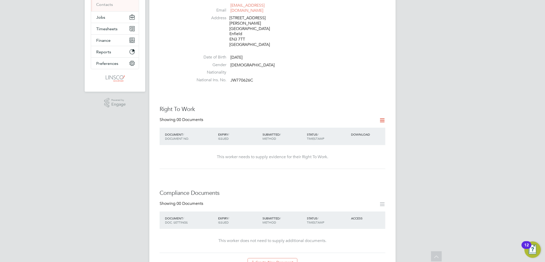
scroll to position [32, 0]
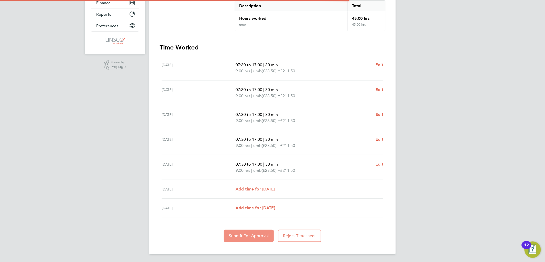
click at [242, 236] on span "Submit For Approval" at bounding box center [249, 235] width 40 height 5
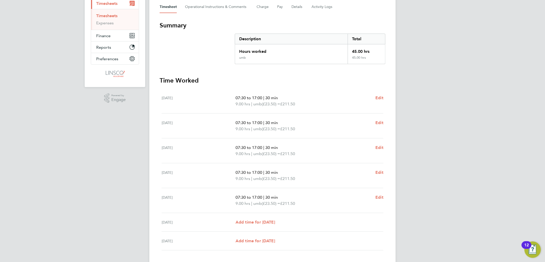
scroll to position [107, 0]
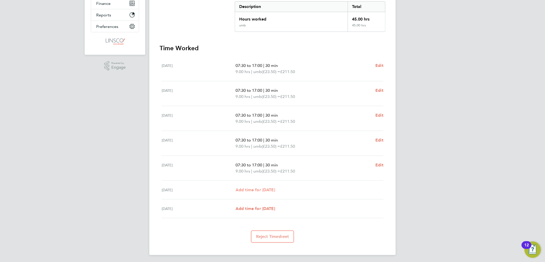
click at [262, 191] on span "Add time for [DATE]" at bounding box center [254, 189] width 39 height 5
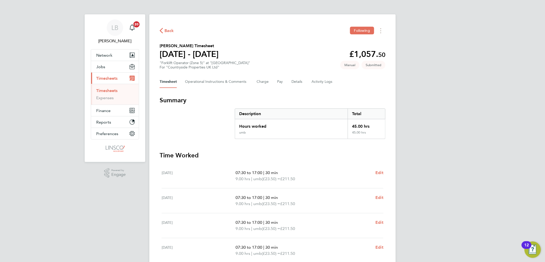
select select "30"
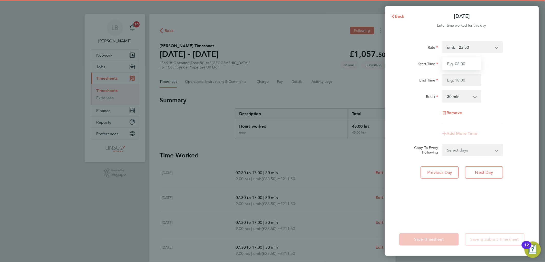
click at [449, 64] on input "Start Time" at bounding box center [461, 63] width 39 height 12
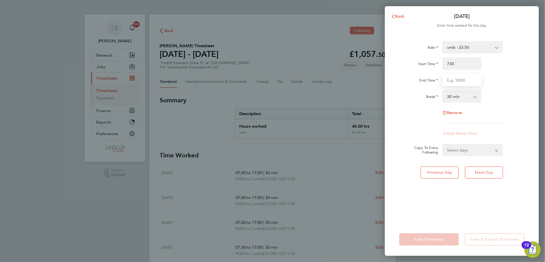
type input "07:30"
click at [450, 81] on input "End Time" at bounding box center [461, 80] width 39 height 12
type input "17:00"
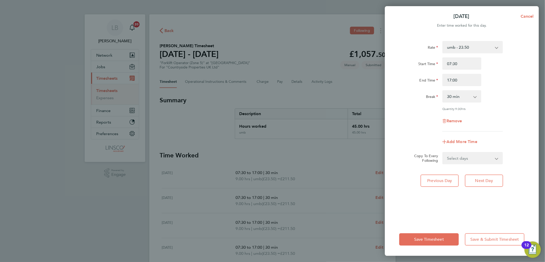
drag, startPoint x: 512, startPoint y: 60, endPoint x: 511, endPoint y: 81, distance: 21.1
click at [513, 60] on div "Start Time 07:30" at bounding box center [461, 63] width 129 height 12
click at [431, 241] on span "Save Timesheet" at bounding box center [429, 239] width 30 height 5
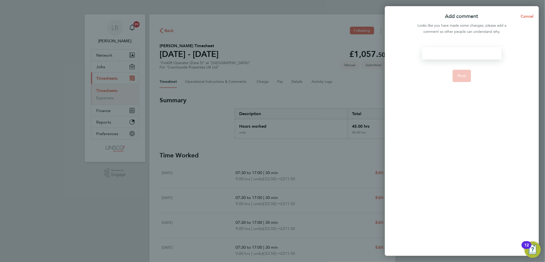
click at [454, 57] on div at bounding box center [461, 53] width 79 height 12
click at [466, 77] on button "Post" at bounding box center [461, 76] width 19 height 12
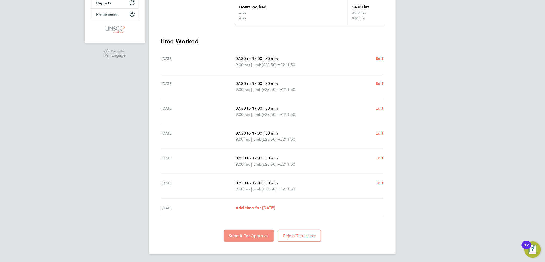
click at [247, 243] on div "Back Following [PERSON_NAME] Timesheet [DATE] - [DATE] £1,269. 00 "Forklift Ope…" at bounding box center [272, 74] width 246 height 359
click at [247, 236] on span "Submit For Approval" at bounding box center [249, 235] width 40 height 5
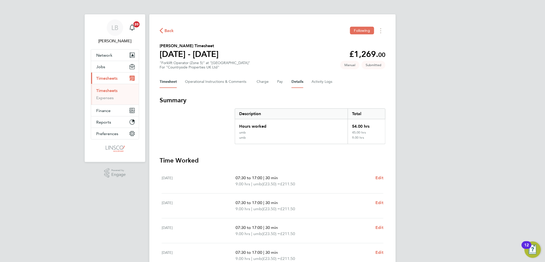
click at [293, 81] on button "Details" at bounding box center [297, 82] width 12 height 12
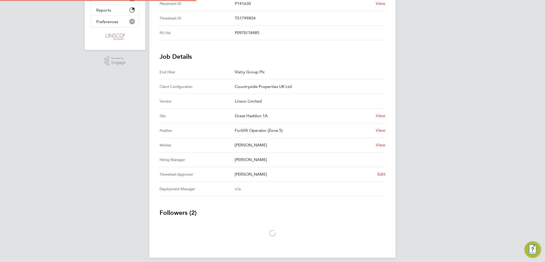
scroll to position [114, 0]
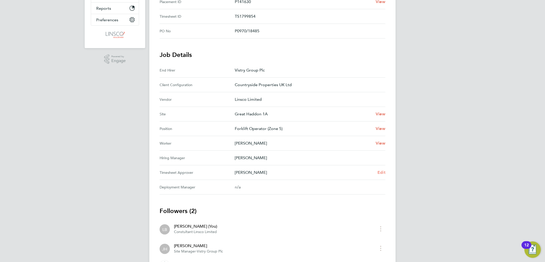
click at [380, 171] on span "Edit" at bounding box center [381, 172] width 8 height 5
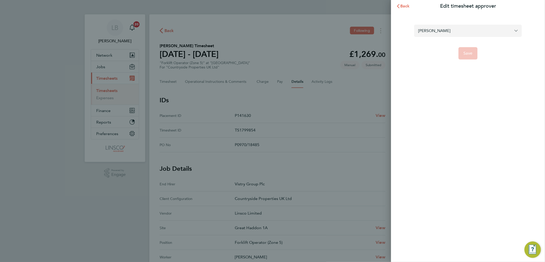
click at [447, 34] on input "[PERSON_NAME]" at bounding box center [468, 31] width 108 height 12
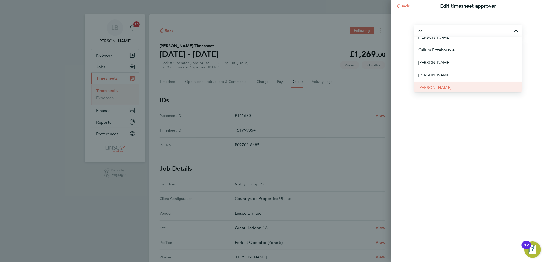
scroll to position [8, 0]
click at [448, 83] on li "[PERSON_NAME]" at bounding box center [468, 86] width 108 height 13
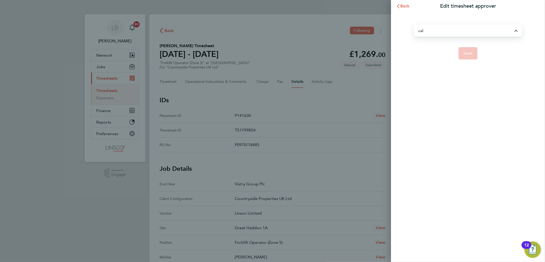
type input "[PERSON_NAME]"
click at [474, 57] on button "Save" at bounding box center [467, 53] width 19 height 12
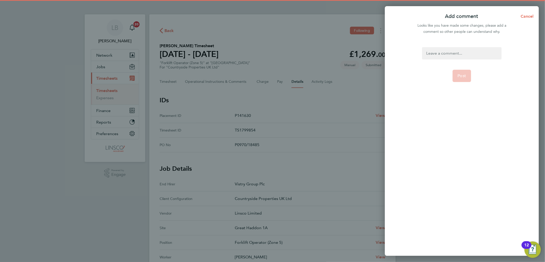
click at [461, 55] on div at bounding box center [461, 53] width 79 height 12
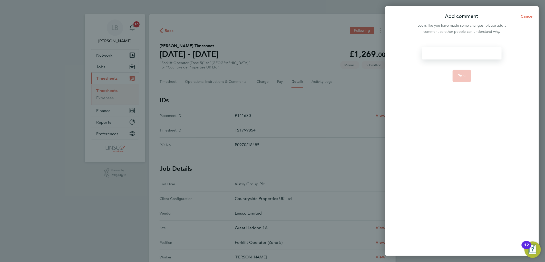
click at [461, 55] on div at bounding box center [461, 53] width 79 height 12
click at [459, 73] on button "Post" at bounding box center [461, 76] width 19 height 12
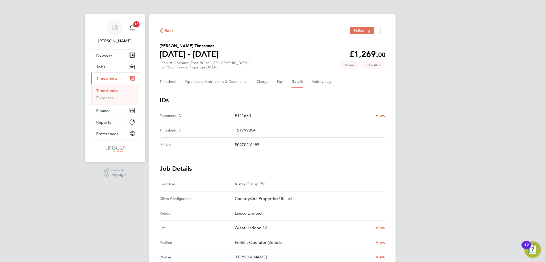
click at [169, 32] on span "Back" at bounding box center [168, 31] width 9 height 6
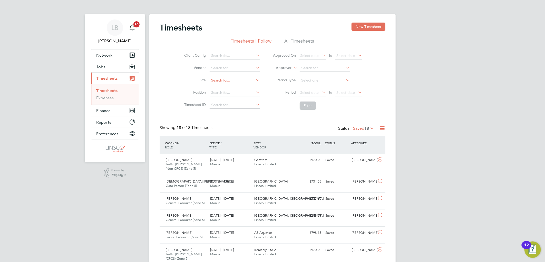
click at [219, 77] on input at bounding box center [235, 80] width 51 height 7
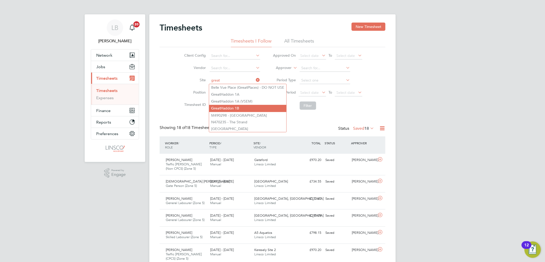
click at [245, 106] on li "Great Haddon 1B" at bounding box center [247, 108] width 77 height 7
type input "Great Haddon 1B"
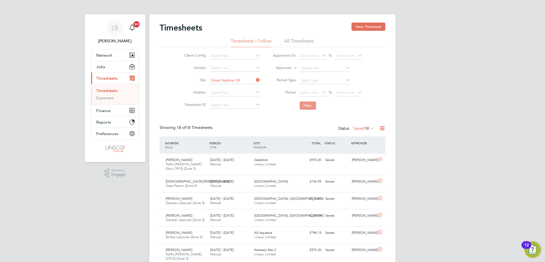
click at [306, 104] on button "Filter" at bounding box center [308, 106] width 16 height 8
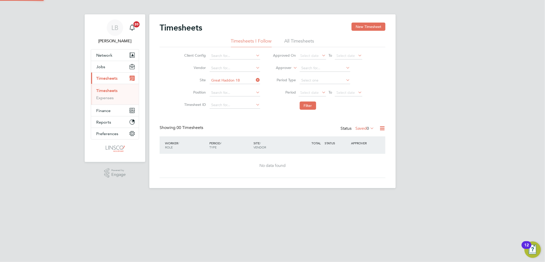
click at [366, 129] on span "0" at bounding box center [367, 128] width 2 height 5
click at [362, 158] on li "Approved" at bounding box center [363, 159] width 24 height 7
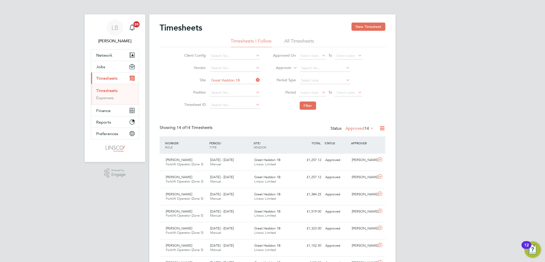
click at [360, 20] on div "Timesheets New Timesheet Timesheets I Follow All Timesheets Client Config Vendo…" at bounding box center [272, 209] width 246 height 390
click at [362, 26] on button "New Timesheet" at bounding box center [368, 27] width 34 height 8
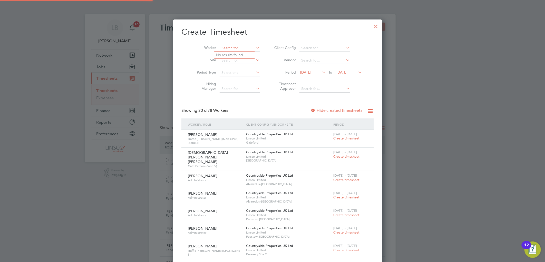
click at [235, 47] on input at bounding box center [240, 48] width 40 height 7
click at [238, 54] on li "[PERSON_NAME] Ma [PERSON_NAME]" at bounding box center [237, 55] width 46 height 7
type input "[PERSON_NAME]"
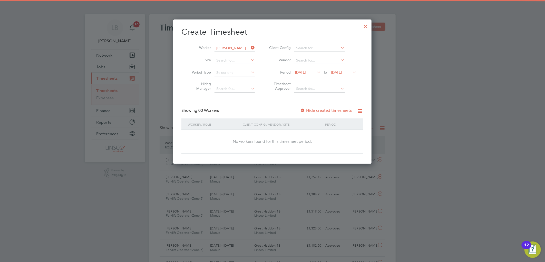
click at [306, 71] on span "[DATE]" at bounding box center [300, 72] width 11 height 5
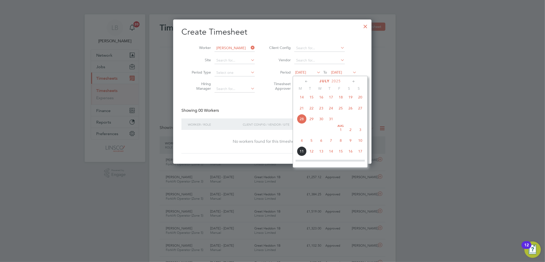
click at [309, 142] on span "5" at bounding box center [311, 141] width 10 height 10
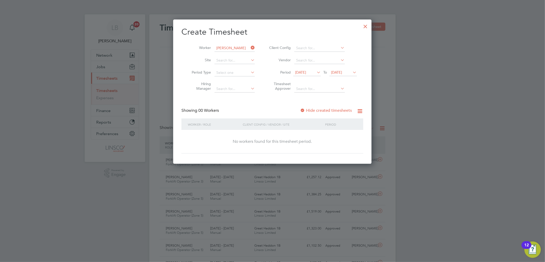
click at [335, 107] on div "Create Timesheet Worker [PERSON_NAME] Site Period Type Hiring Manager Client Co…" at bounding box center [272, 90] width 182 height 127
click at [325, 108] on label "Hide created timesheets" at bounding box center [326, 110] width 52 height 5
click at [309, 110] on label "Hide created timesheets" at bounding box center [326, 110] width 52 height 5
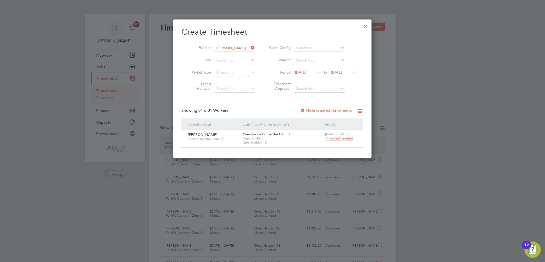
click at [309, 110] on label "Hide created timesheets" at bounding box center [326, 110] width 52 height 5
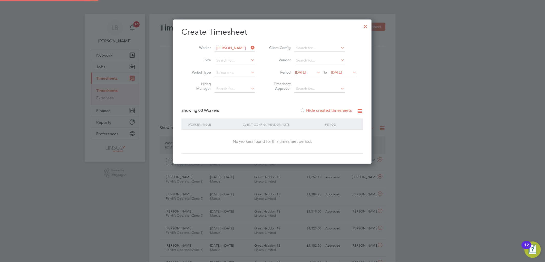
click at [309, 110] on label "Hide created timesheets" at bounding box center [326, 110] width 52 height 5
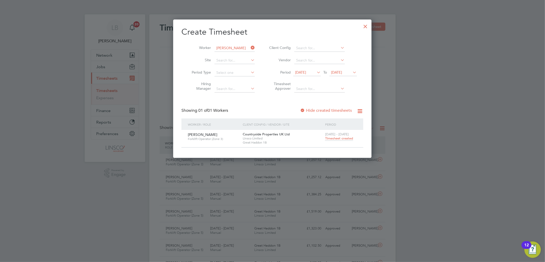
click at [334, 140] on span "Timesheet created" at bounding box center [339, 138] width 28 height 5
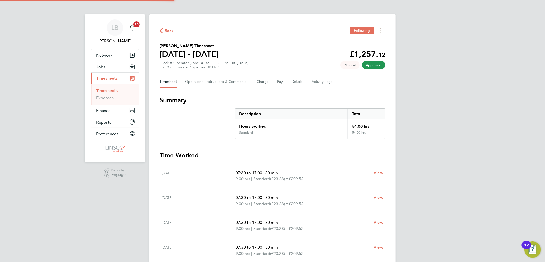
click at [334, 137] on div "Standard" at bounding box center [291, 135] width 113 height 8
click at [175, 28] on div "Back Follow" at bounding box center [273, 31] width 226 height 8
click at [168, 30] on span "Back" at bounding box center [168, 31] width 9 height 6
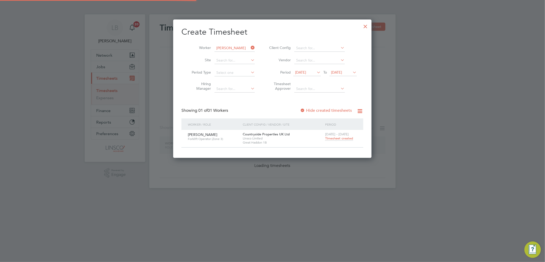
click at [250, 48] on icon at bounding box center [250, 47] width 0 height 7
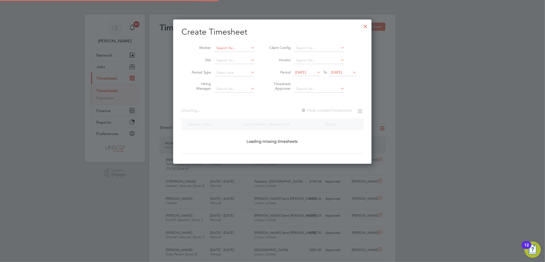
click at [236, 47] on input at bounding box center [234, 48] width 40 height 7
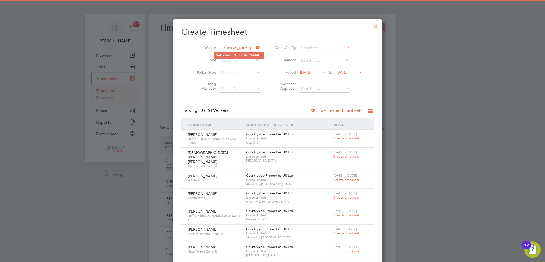
click at [232, 53] on li "Seb [PERSON_NAME]" at bounding box center [238, 55] width 49 height 7
type input "[PERSON_NAME]"
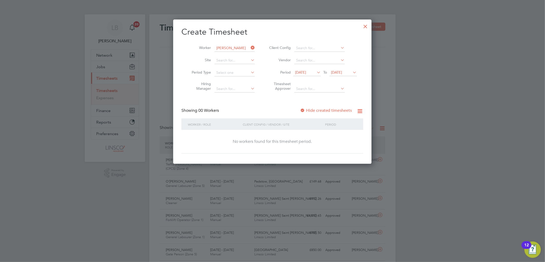
click at [250, 46] on icon at bounding box center [250, 47] width 0 height 7
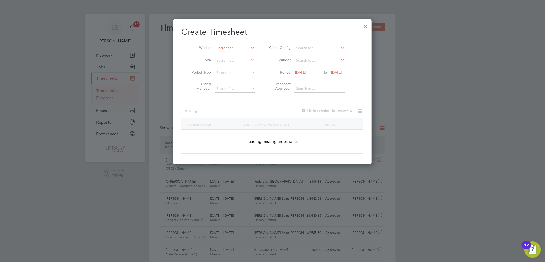
click at [226, 46] on input at bounding box center [234, 48] width 40 height 7
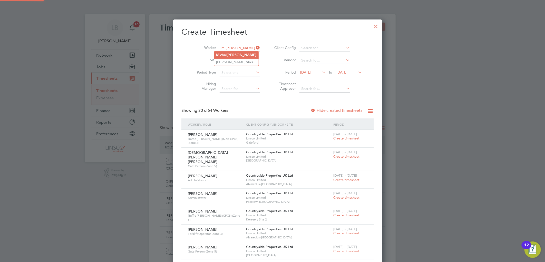
click at [237, 55] on li "M [PERSON_NAME]" at bounding box center [236, 55] width 44 height 7
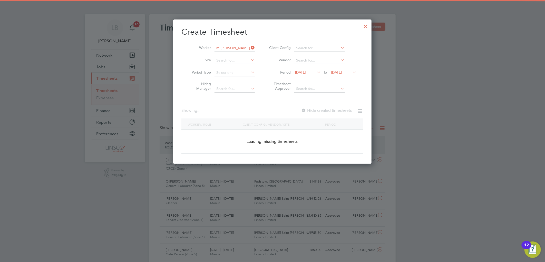
type input "[PERSON_NAME]"
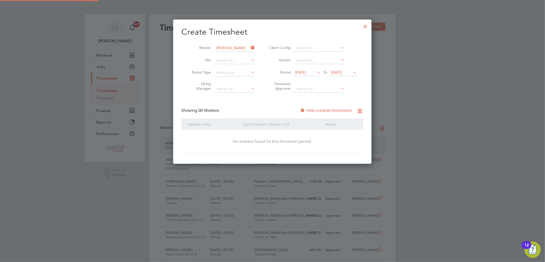
click at [326, 114] on div "Showing 00 Workers Hide created timesheets" at bounding box center [272, 113] width 182 height 11
click at [326, 109] on label "Hide created timesheets" at bounding box center [326, 110] width 52 height 5
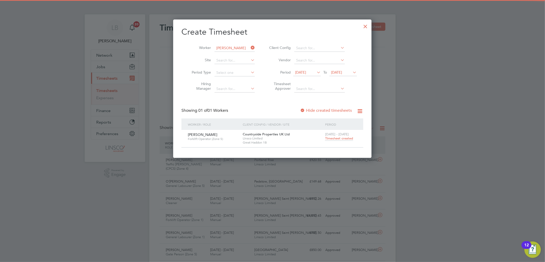
click at [342, 137] on span "Timesheet created" at bounding box center [339, 138] width 28 height 5
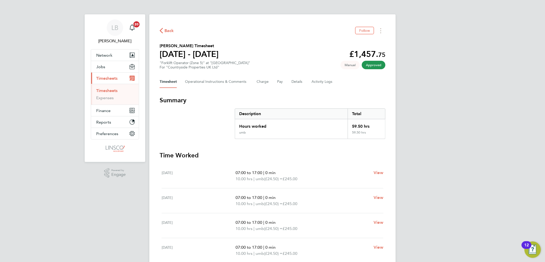
click at [169, 30] on span "Back" at bounding box center [168, 31] width 9 height 6
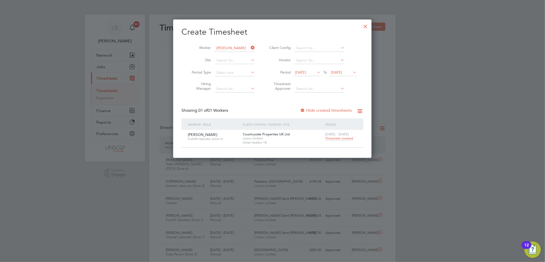
click at [367, 26] on div at bounding box center [365, 25] width 9 height 9
